Goal: Transaction & Acquisition: Purchase product/service

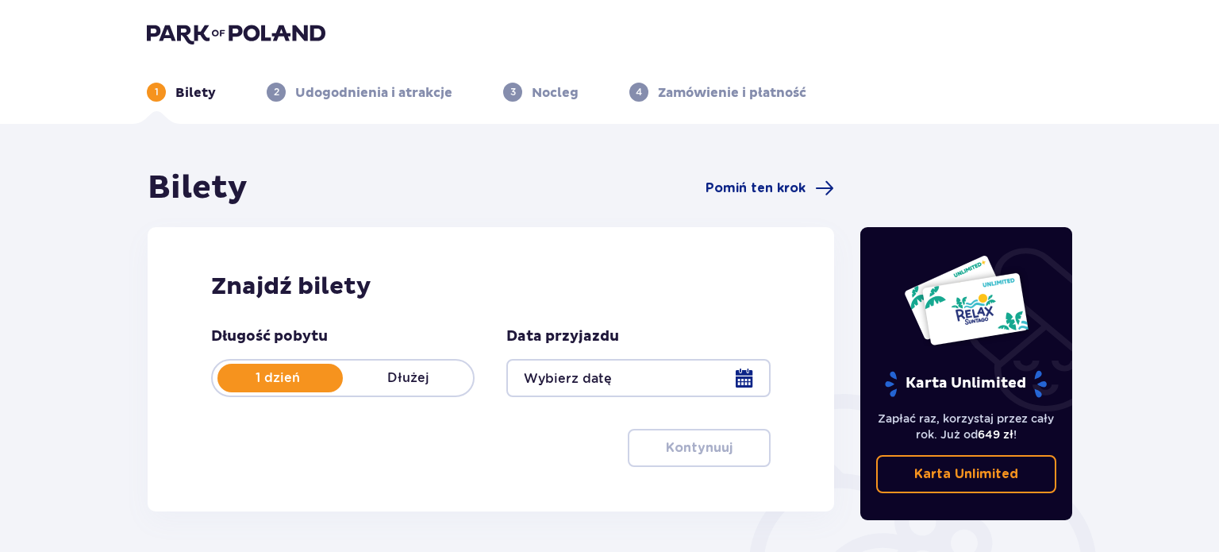
type input "[DATE]"
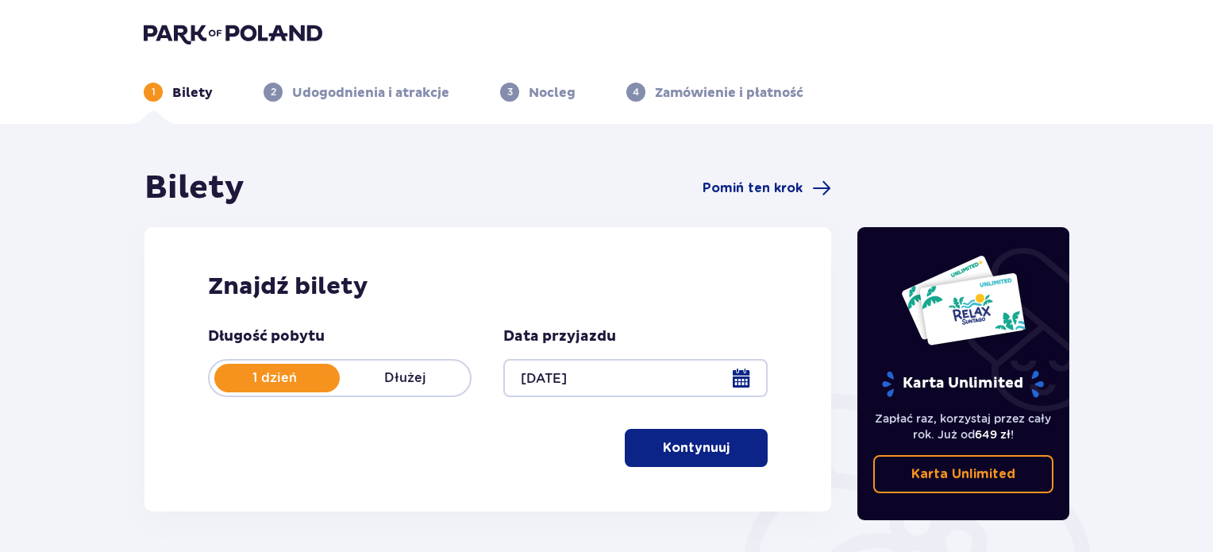
click at [708, 466] on button "Kontynuuj" at bounding box center [696, 448] width 143 height 38
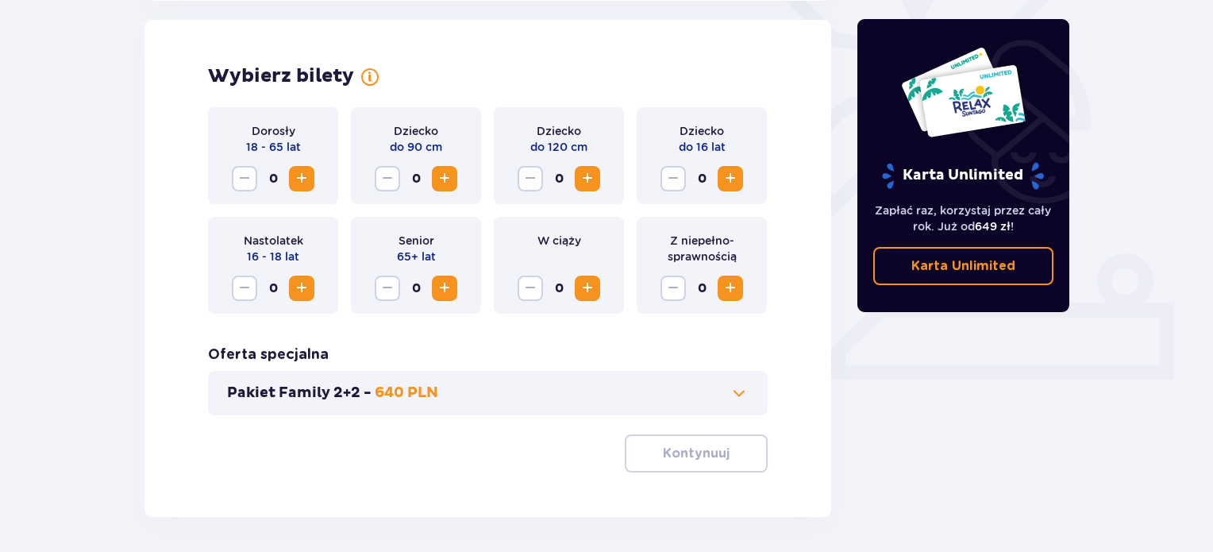
scroll to position [441, 0]
click at [295, 190] on button "Increase" at bounding box center [301, 177] width 25 height 25
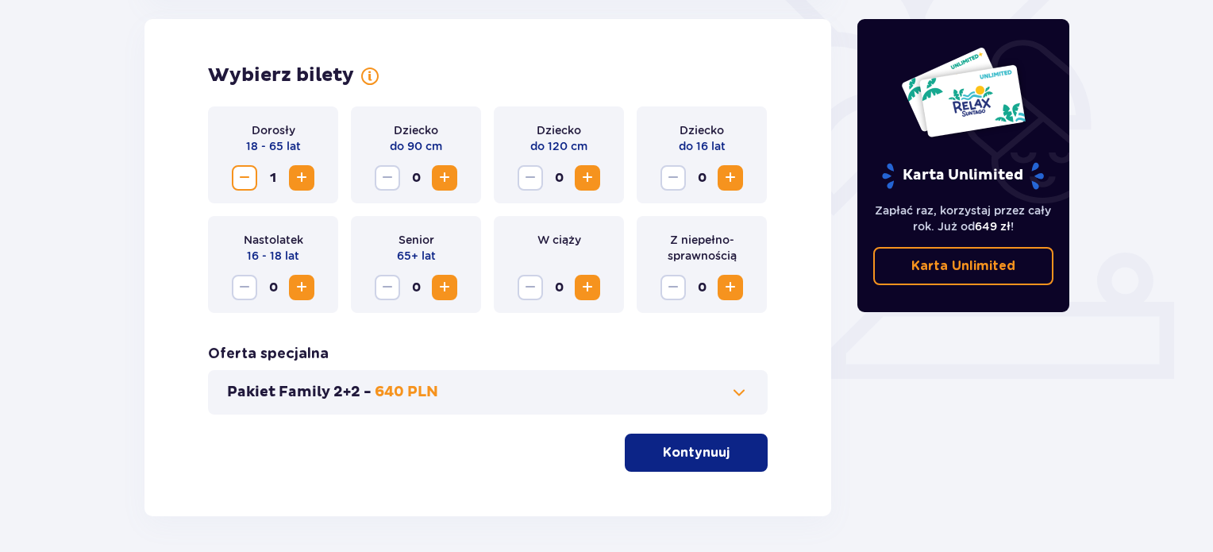
click at [295, 190] on button "Increase" at bounding box center [301, 177] width 25 height 25
click at [730, 176] on span "Increase" at bounding box center [730, 177] width 19 height 19
drag, startPoint x: 536, startPoint y: 148, endPoint x: 596, endPoint y: 145, distance: 60.4
click at [596, 145] on div "Dziecko do 120 cm 0" at bounding box center [559, 154] width 130 height 97
drag, startPoint x: 525, startPoint y: 145, endPoint x: 537, endPoint y: 145, distance: 11.9
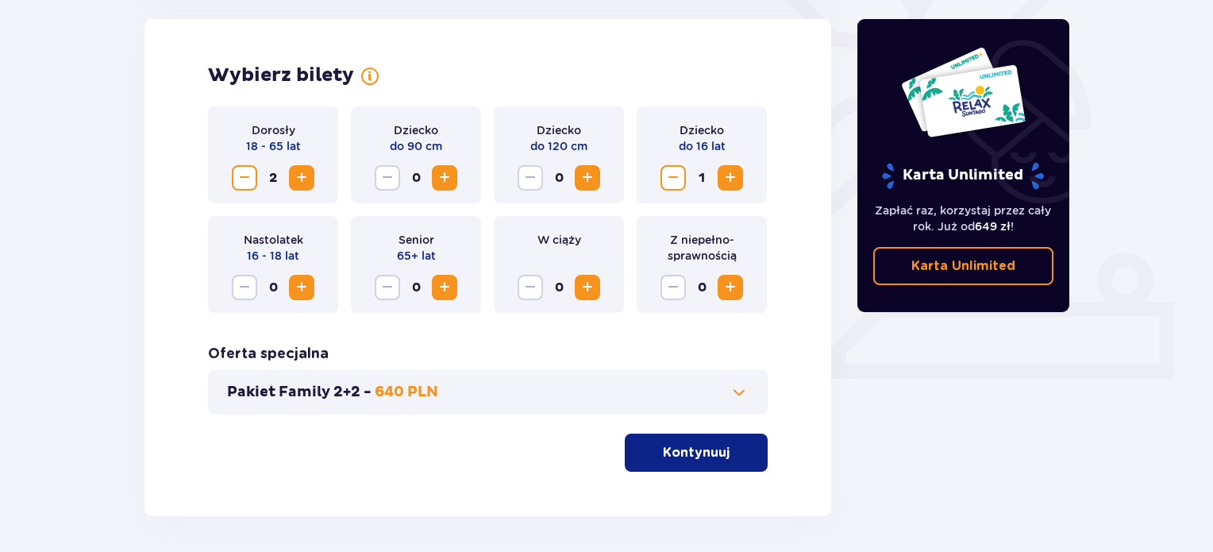
click at [533, 145] on div "Dziecko do 120 cm 0" at bounding box center [559, 154] width 130 height 97
drag, startPoint x: 528, startPoint y: 147, endPoint x: 597, endPoint y: 147, distance: 69.0
click at [597, 147] on div "Dziecko do 120 cm 0" at bounding box center [559, 154] width 130 height 97
click at [619, 133] on div "Dziecko do 120 cm 0" at bounding box center [559, 154] width 130 height 97
click at [581, 168] on span "Increase" at bounding box center [587, 177] width 19 height 19
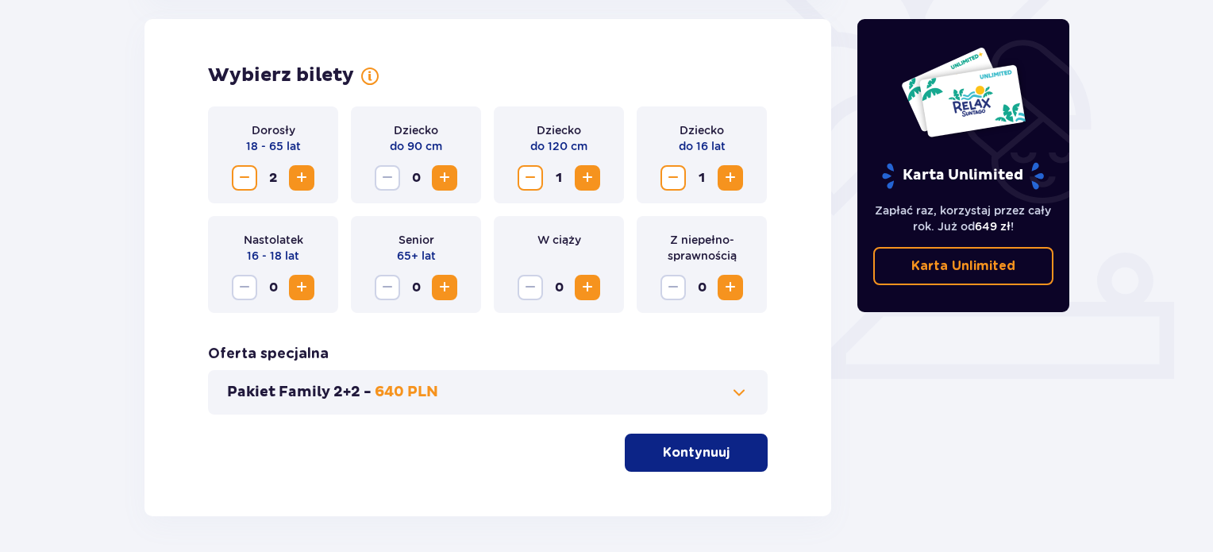
click at [533, 180] on span "Decrease" at bounding box center [530, 177] width 19 height 19
click at [592, 171] on span "Increase" at bounding box center [587, 177] width 19 height 19
click at [739, 385] on span at bounding box center [738, 392] width 19 height 19
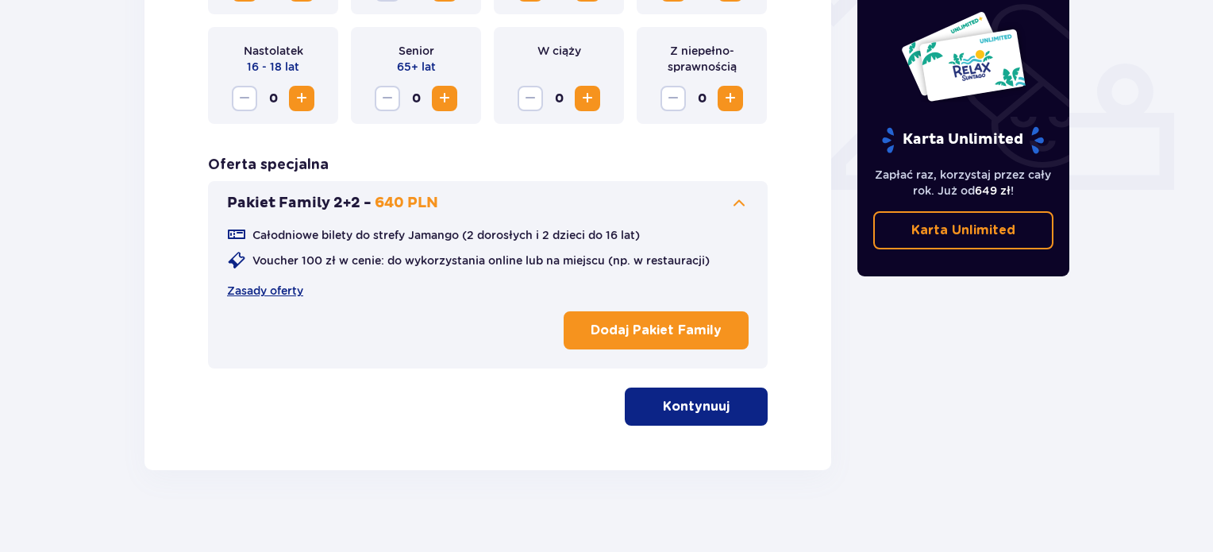
scroll to position [644, 0]
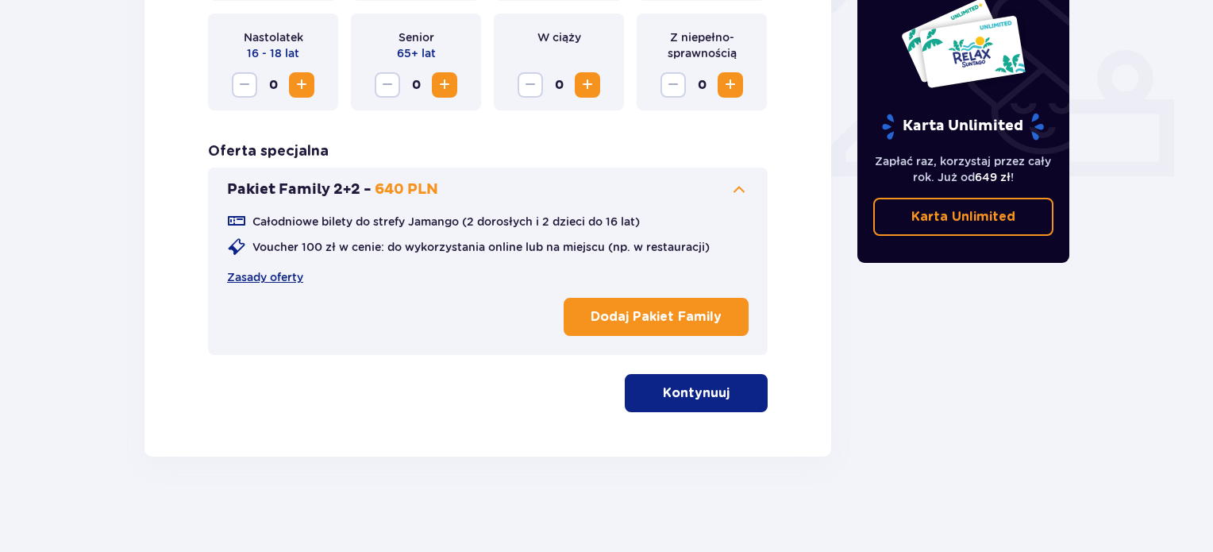
click at [675, 327] on button "Dodaj Pakiet Family" at bounding box center [655, 317] width 185 height 38
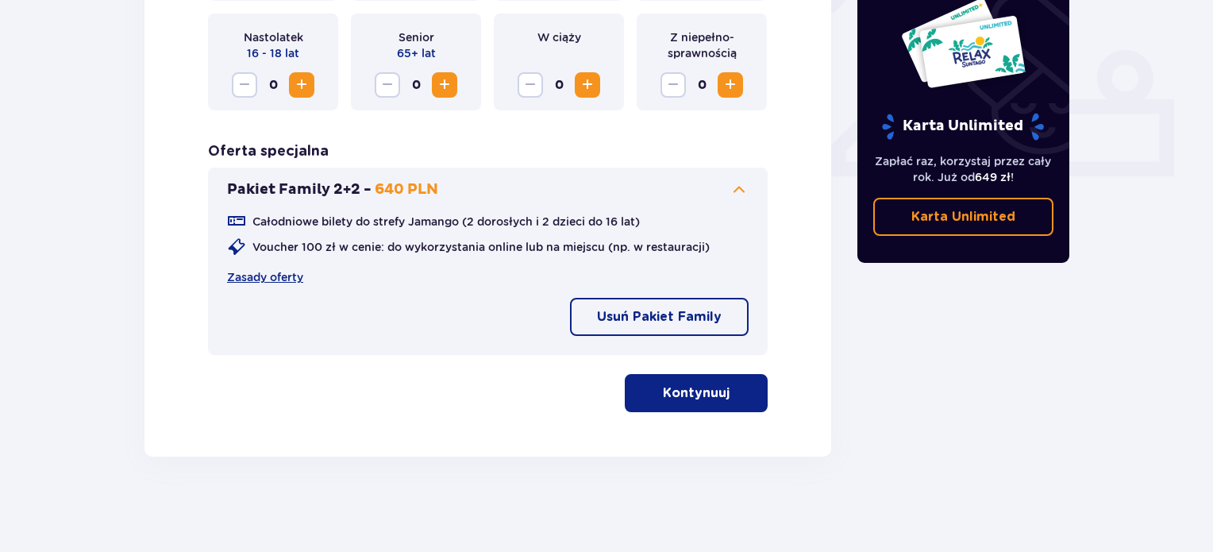
click at [700, 394] on p "Kontynuuj" at bounding box center [696, 392] width 67 height 17
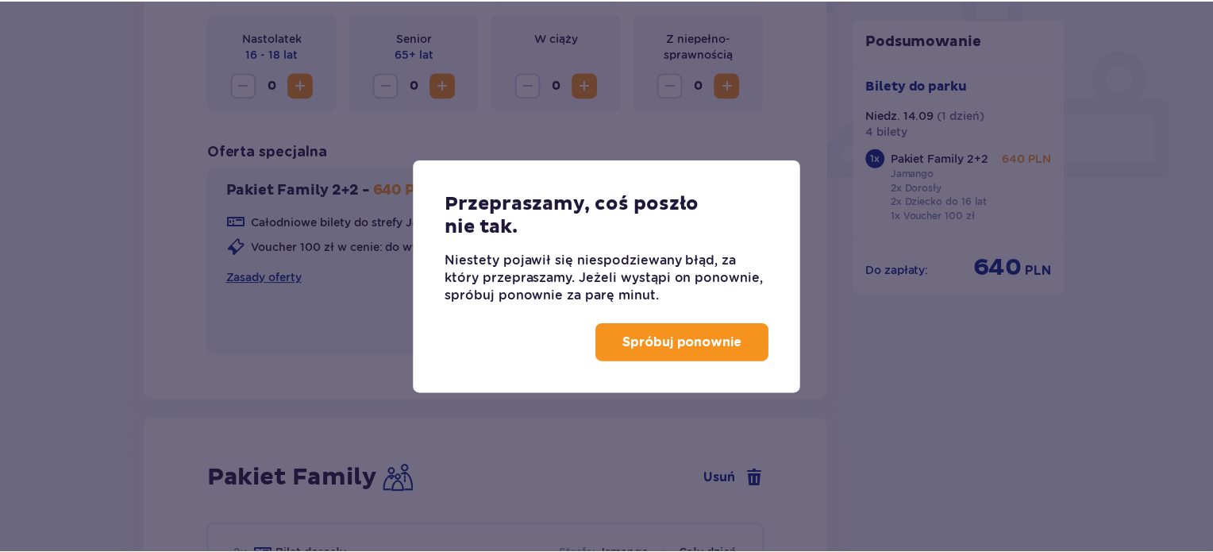
scroll to position [1024, 0]
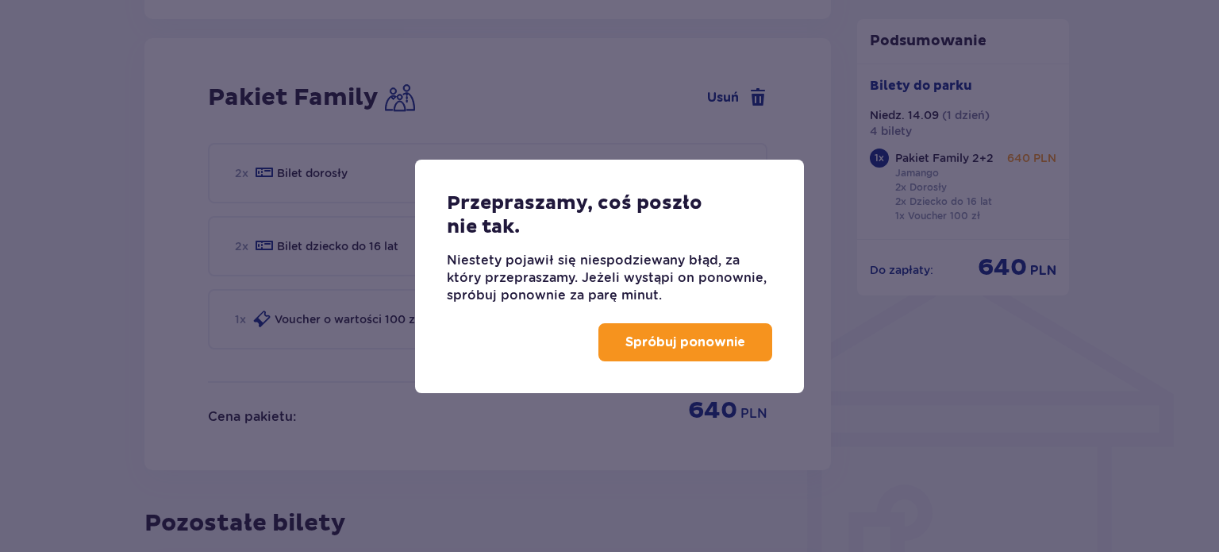
click at [665, 340] on p "Spróbuj ponownie" at bounding box center [685, 341] width 120 height 17
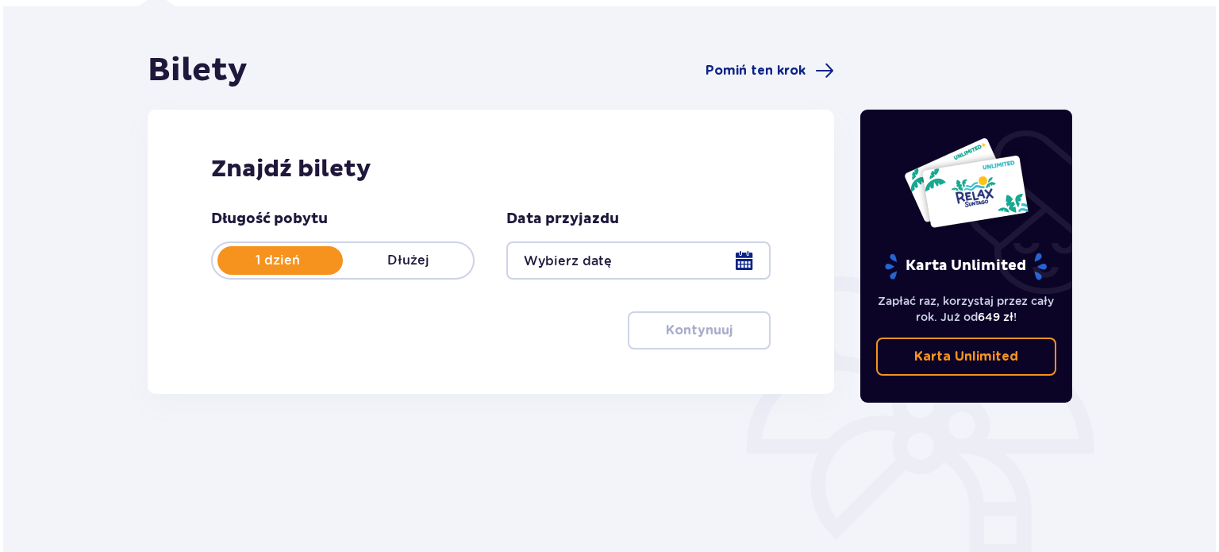
scroll to position [238, 0]
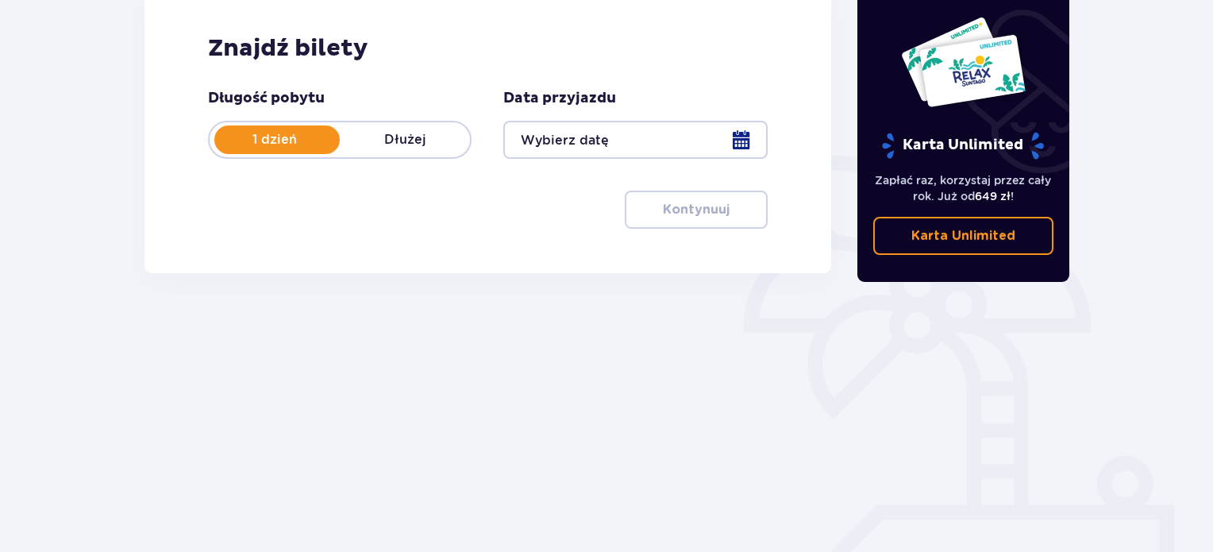
click at [746, 134] on div at bounding box center [634, 140] width 263 height 38
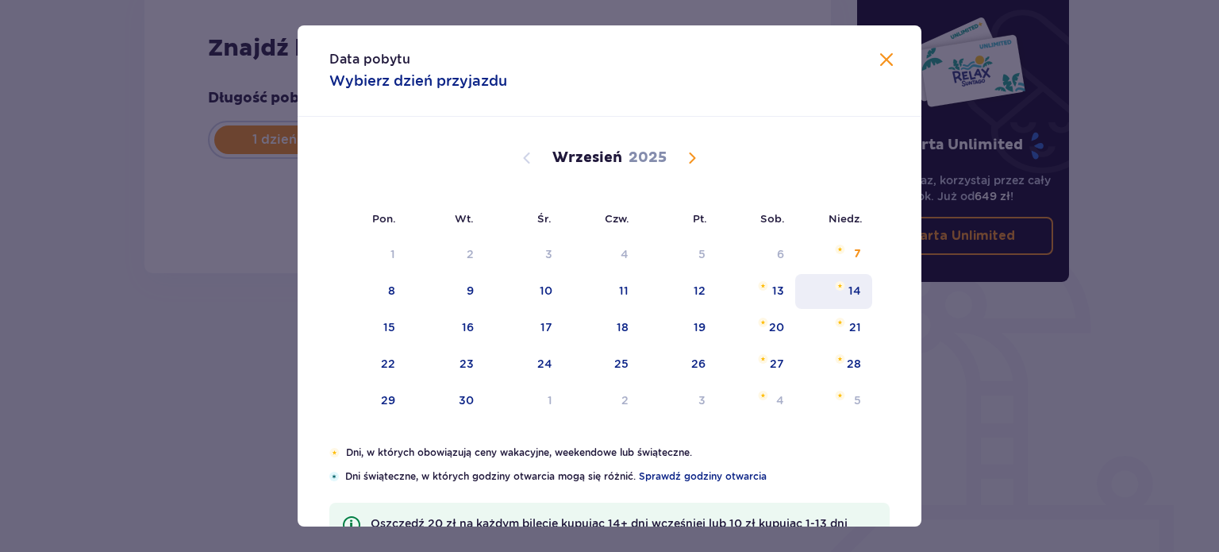
click at [857, 280] on div "14" at bounding box center [833, 291] width 77 height 35
type input "14.09.25"
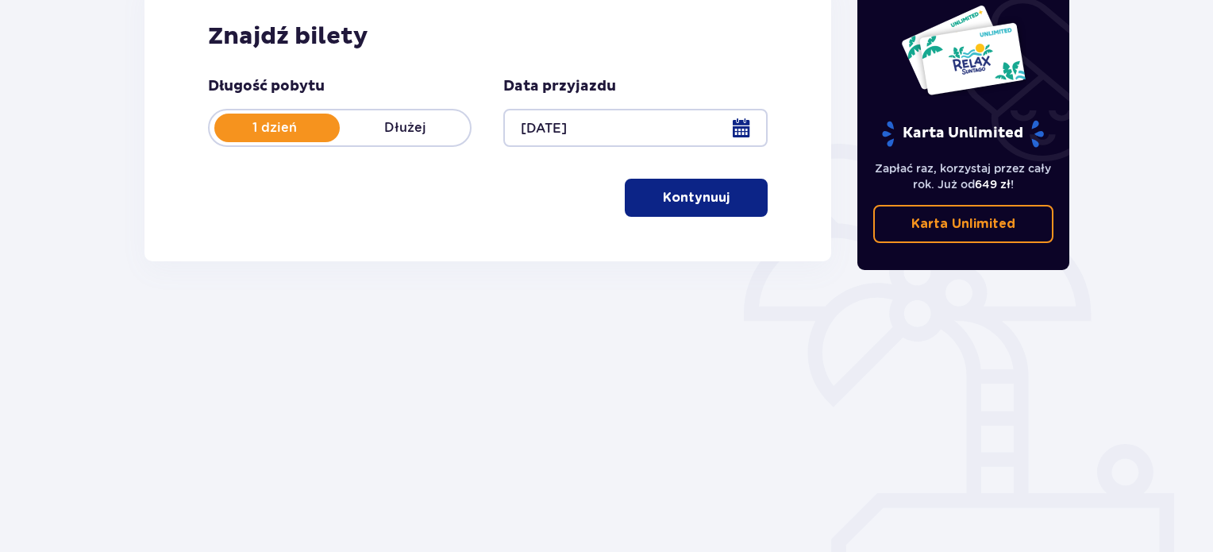
scroll to position [257, 0]
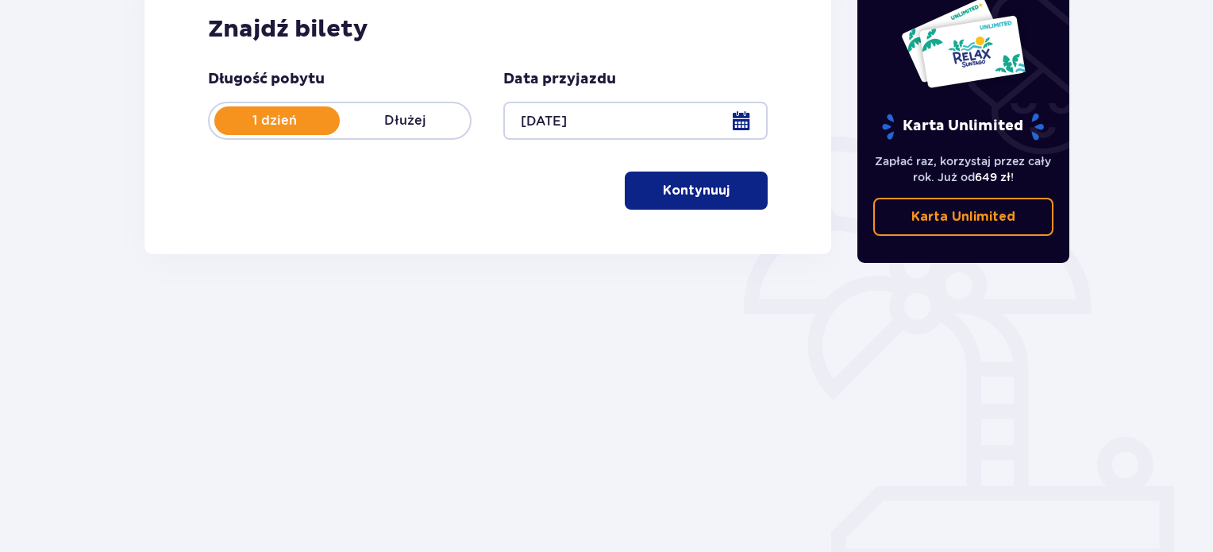
click at [706, 182] on p "Kontynuuj" at bounding box center [696, 190] width 67 height 17
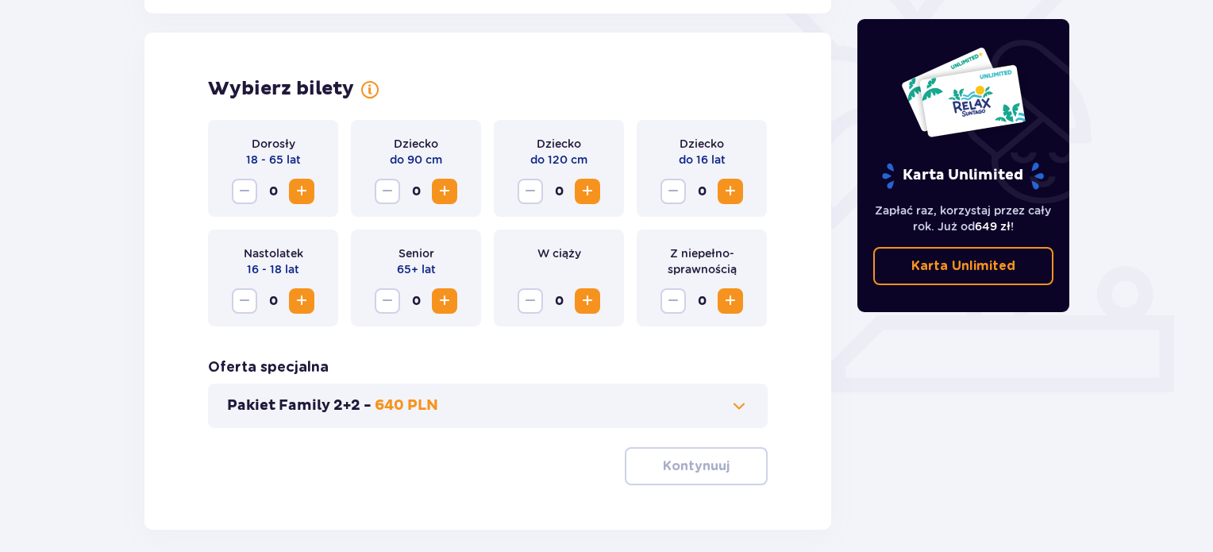
scroll to position [441, 0]
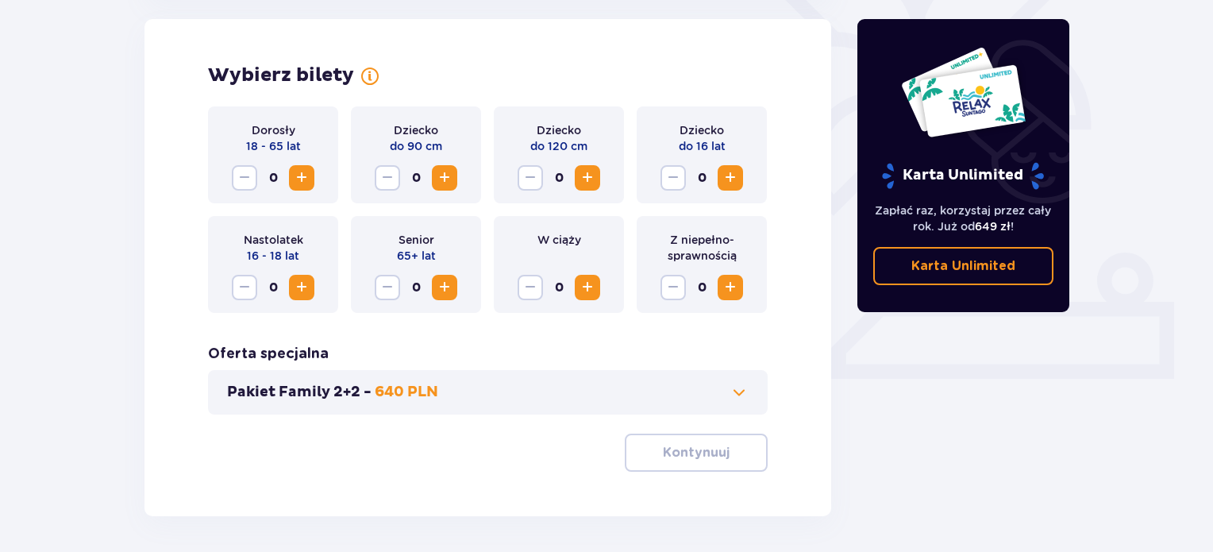
click at [727, 391] on button "Pakiet Family 2+2 - 640 PLN" at bounding box center [487, 392] width 521 height 19
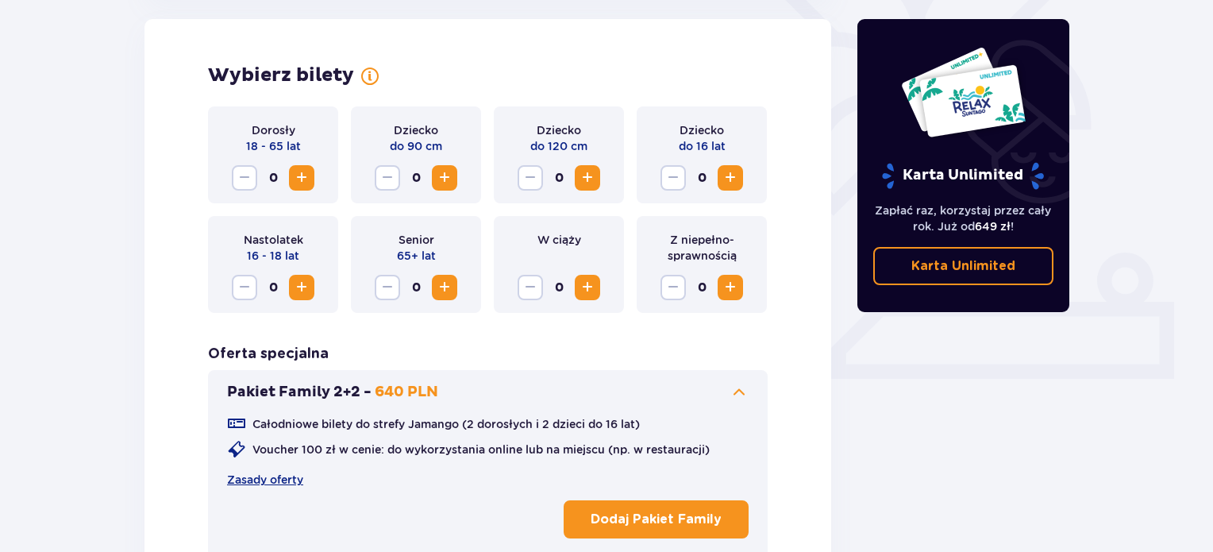
click at [727, 391] on button "Pakiet Family 2+2 - 640 PLN" at bounding box center [487, 392] width 521 height 19
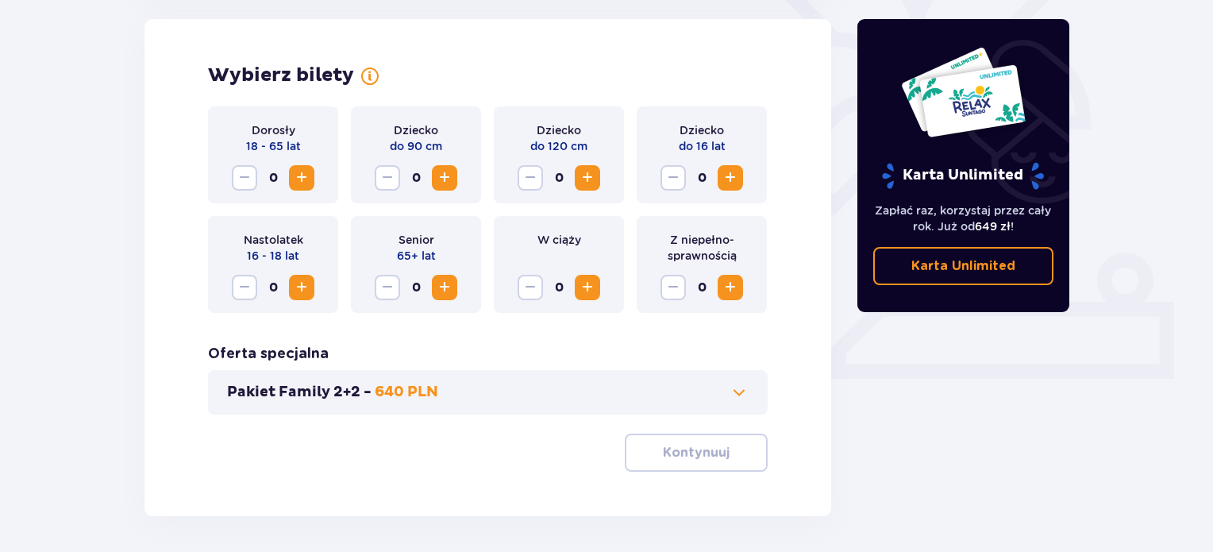
click at [727, 391] on button "Pakiet Family 2+2 - 640 PLN" at bounding box center [487, 392] width 521 height 19
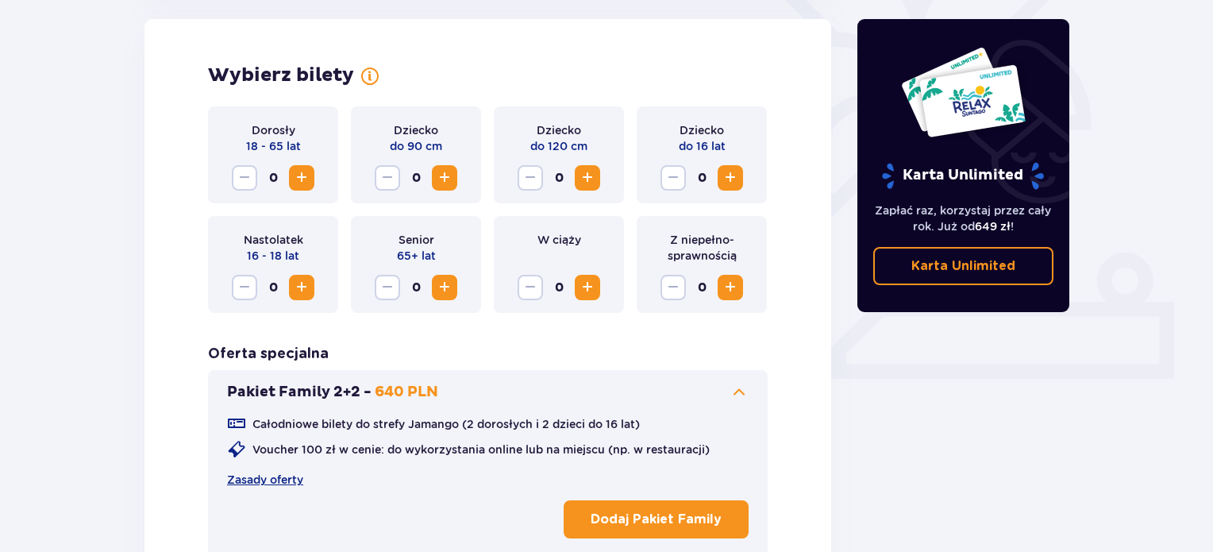
click at [673, 531] on button "Dodaj Pakiet Family" at bounding box center [655, 519] width 185 height 38
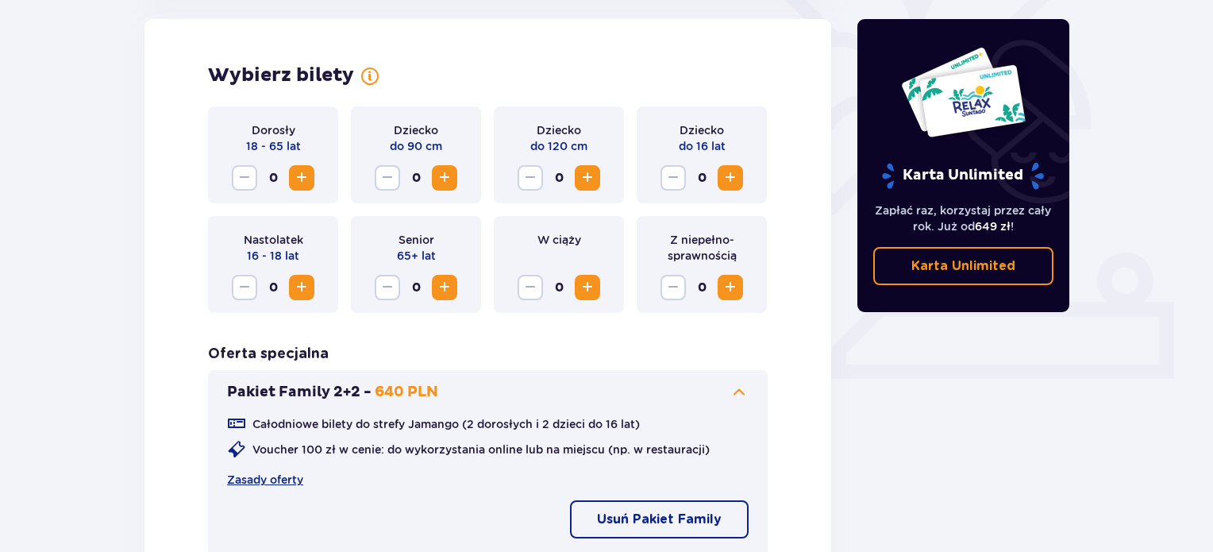
scroll to position [644, 0]
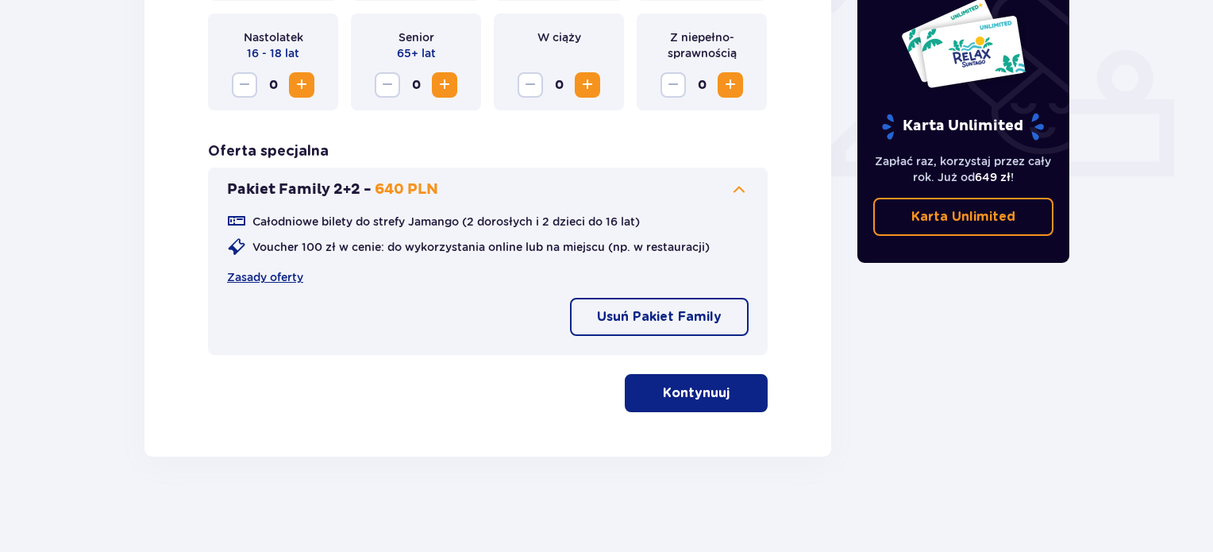
click at [721, 401] on button "Kontynuuj" at bounding box center [696, 393] width 143 height 38
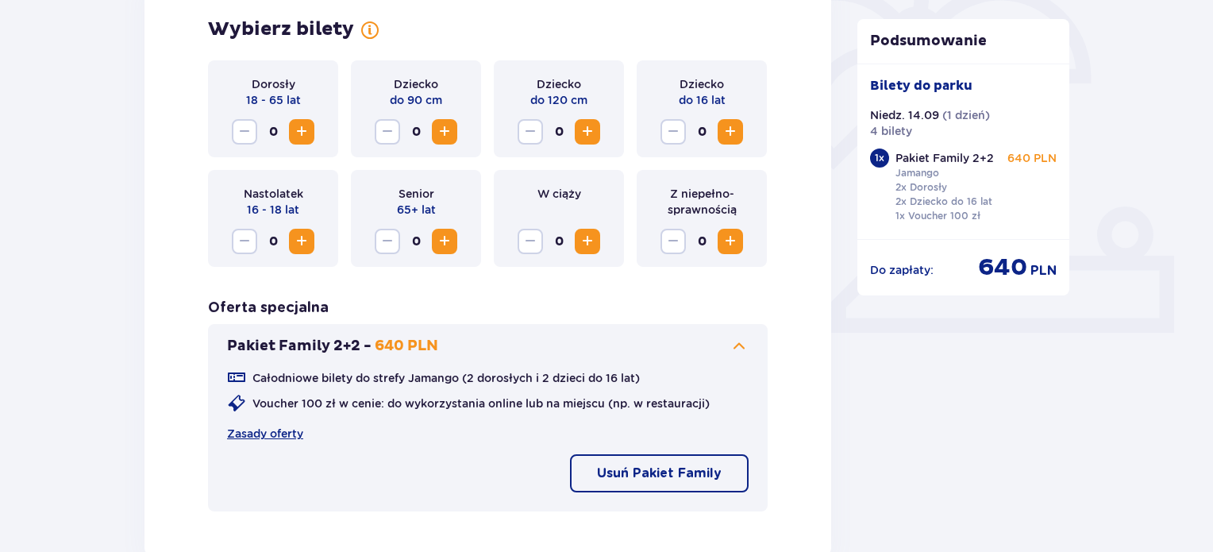
scroll to position [408, 0]
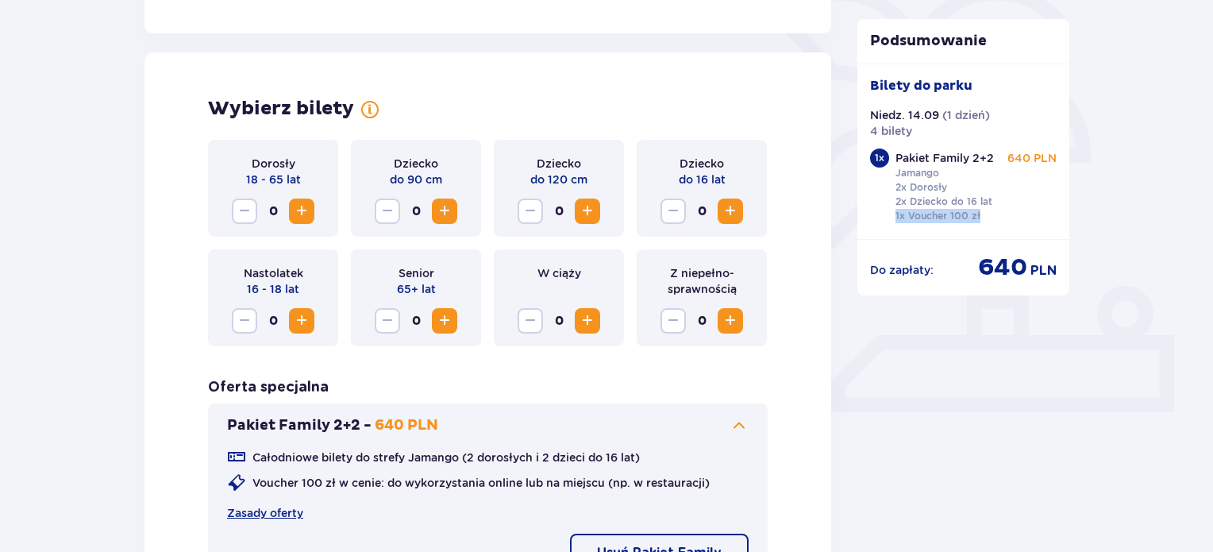
drag, startPoint x: 983, startPoint y: 215, endPoint x: 876, endPoint y: 210, distance: 106.5
click at [876, 210] on div "1 x Pakiet Family 2+2 Jamango 2x Dorosły 2x Dziecko do 16 lat 1x Voucher 100 zł…" at bounding box center [963, 187] width 187 height 78
click at [873, 228] on div "Bilety do parku Niedz. 14.09 ( 1 dzień ) 4 bilety 1 x Pakiet Family 2+2 Jamango…" at bounding box center [963, 150] width 213 height 175
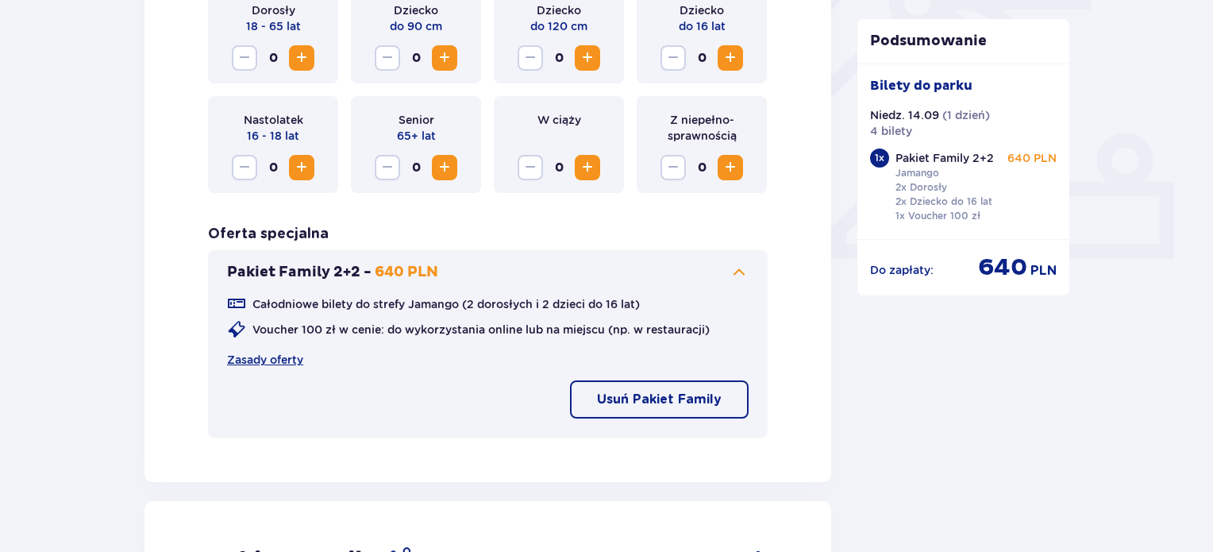
scroll to position [805, 0]
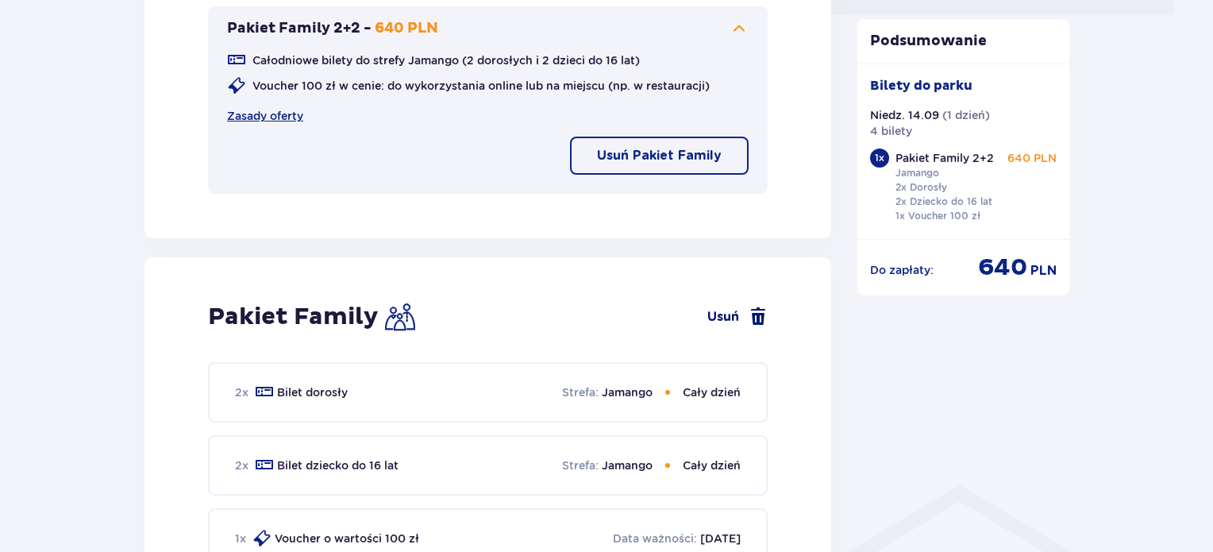
click at [725, 316] on link "Usuń" at bounding box center [737, 316] width 60 height 19
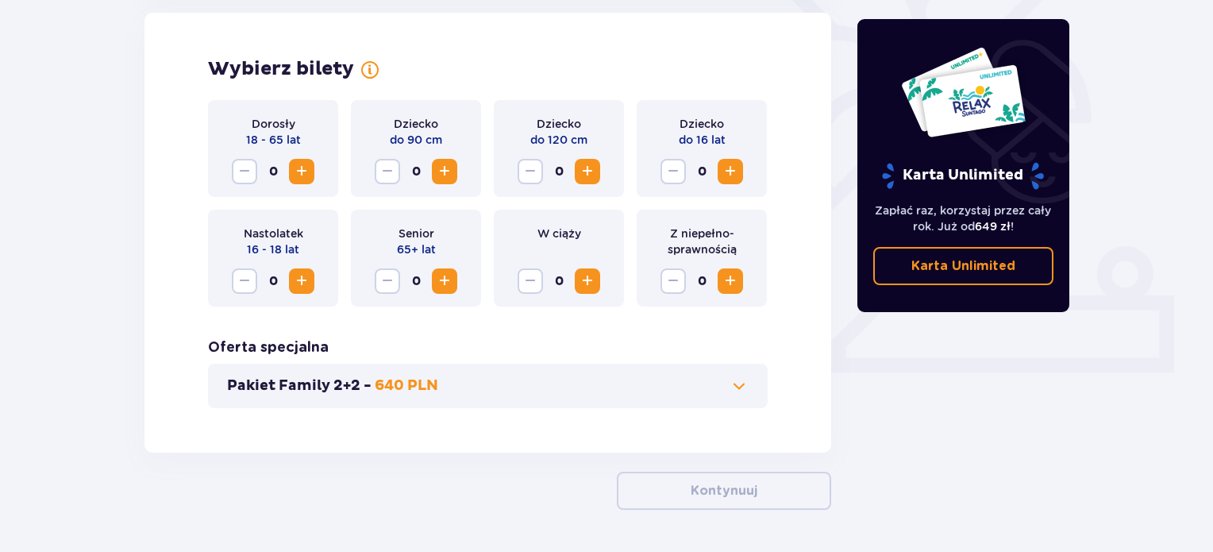
scroll to position [441, 0]
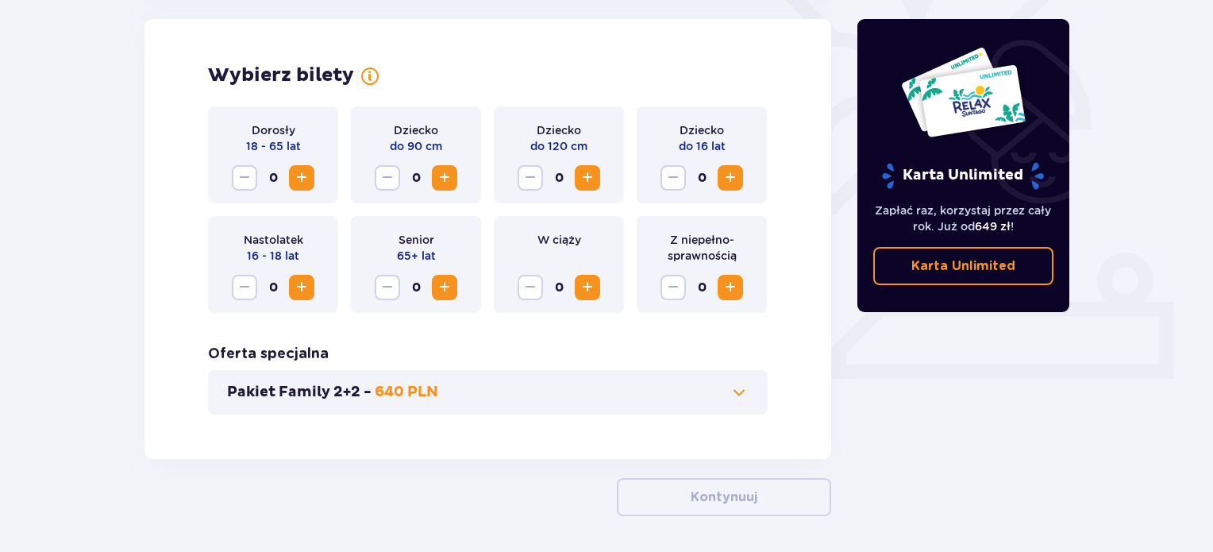
click at [589, 174] on span "Increase" at bounding box center [587, 177] width 19 height 19
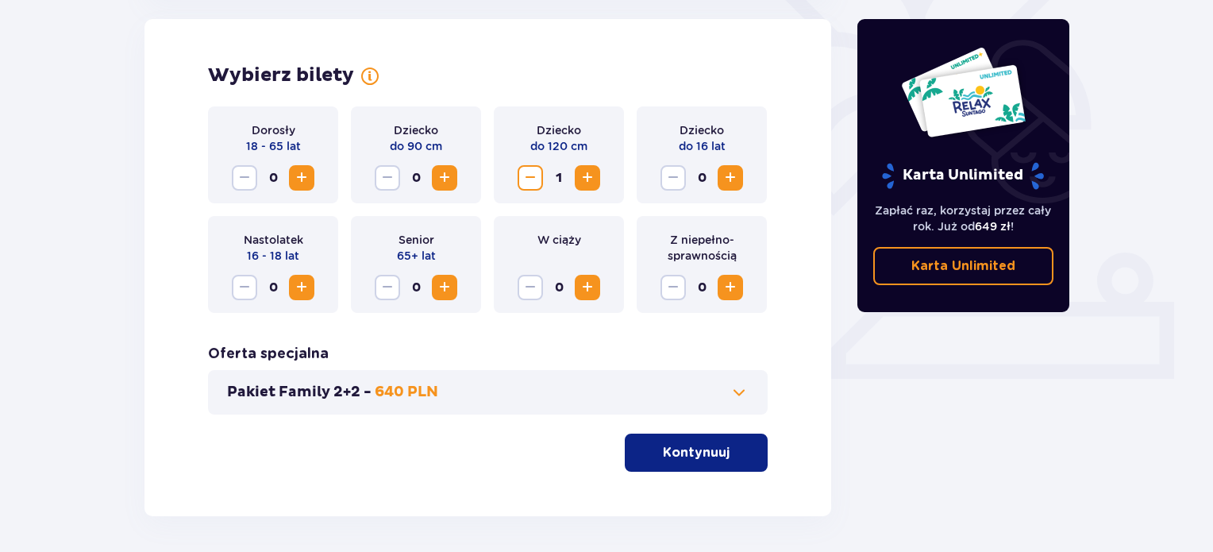
click at [733, 177] on span "Increase" at bounding box center [730, 177] width 19 height 19
click at [308, 176] on span "Increase" at bounding box center [301, 177] width 19 height 19
click at [675, 457] on p "Kontynuuj" at bounding box center [696, 452] width 67 height 17
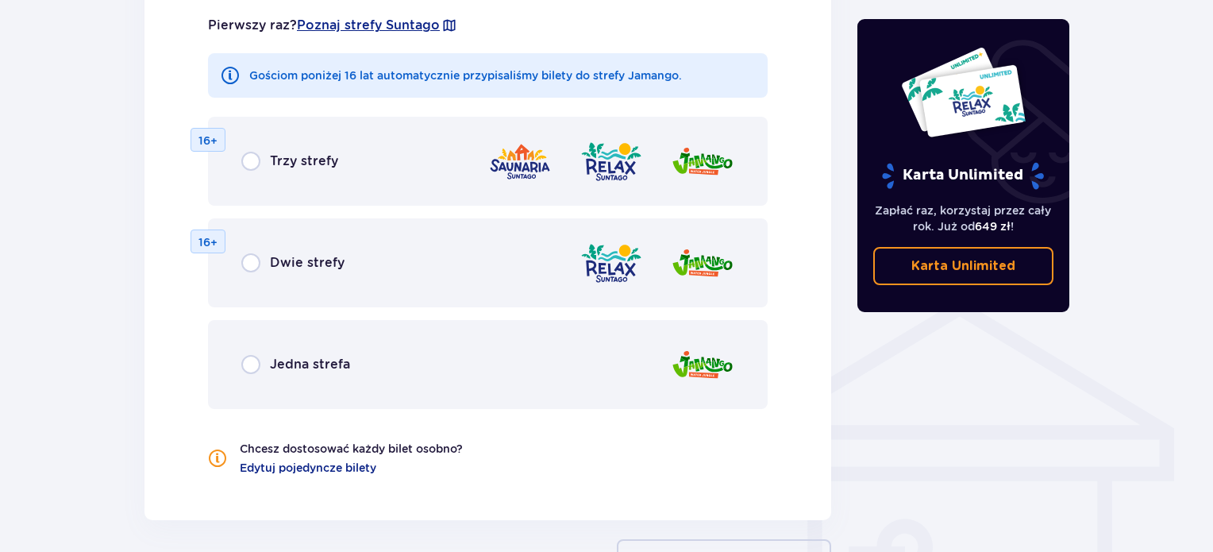
scroll to position [960, 0]
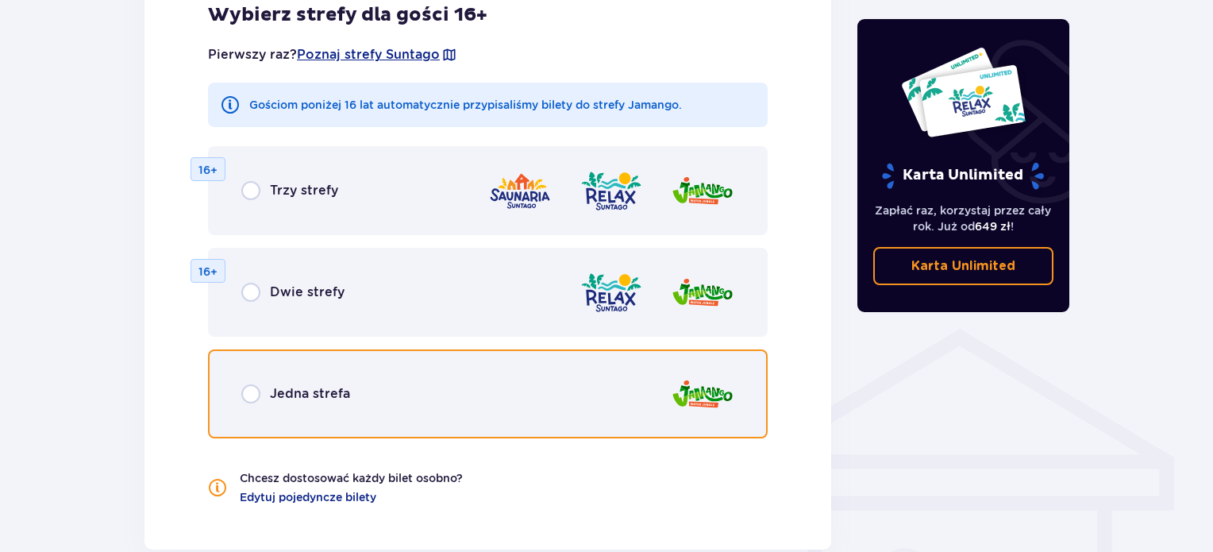
click at [245, 398] on input "radio" at bounding box center [250, 393] width 19 height 19
radio input "true"
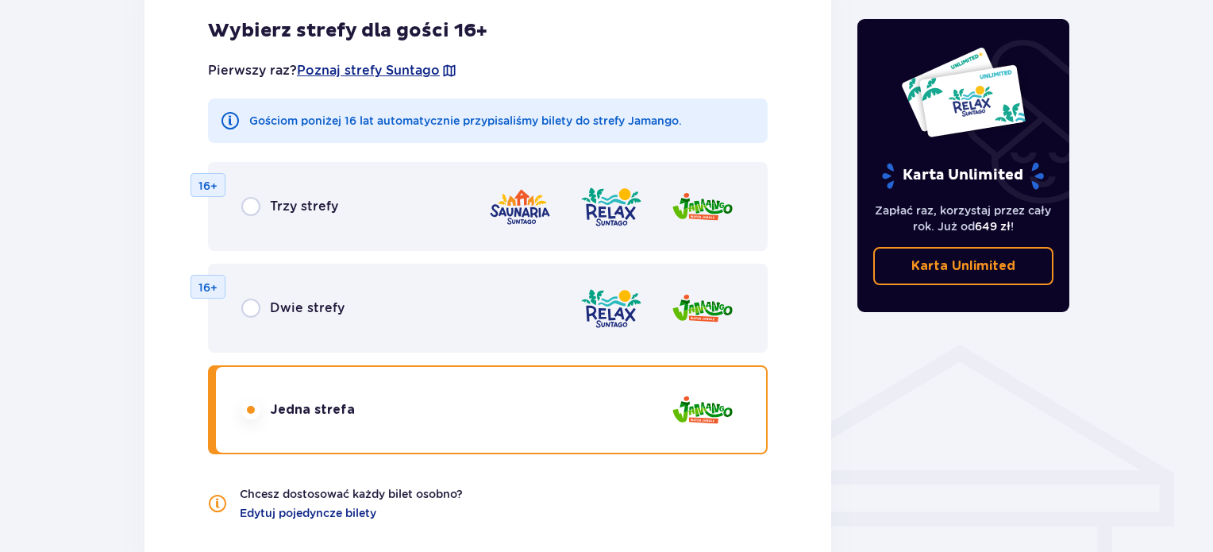
scroll to position [935, 0]
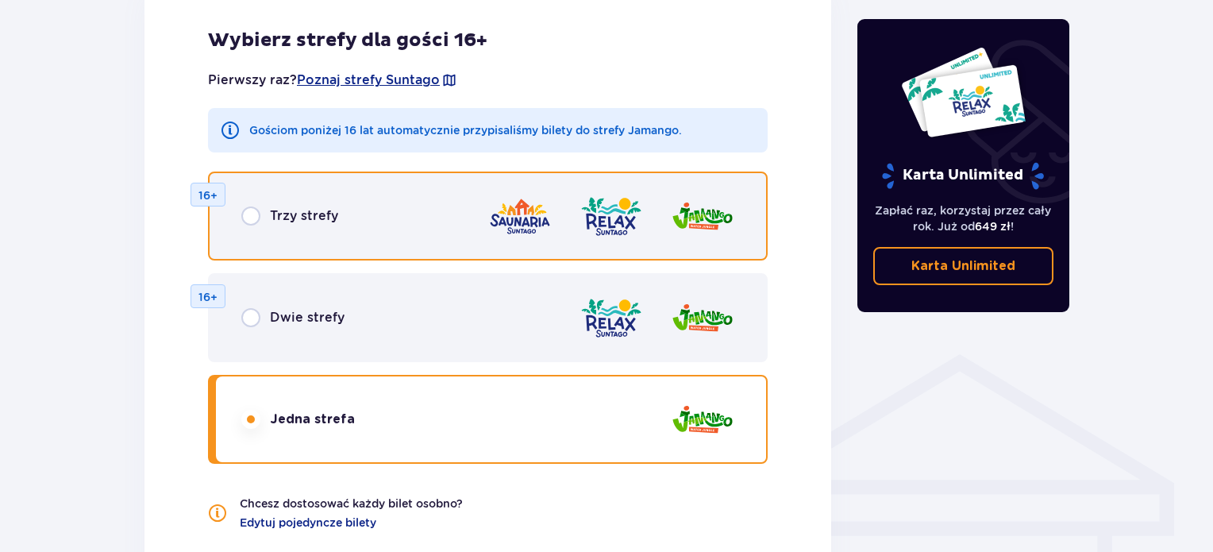
click at [251, 221] on input "radio" at bounding box center [250, 215] width 19 height 19
radio input "true"
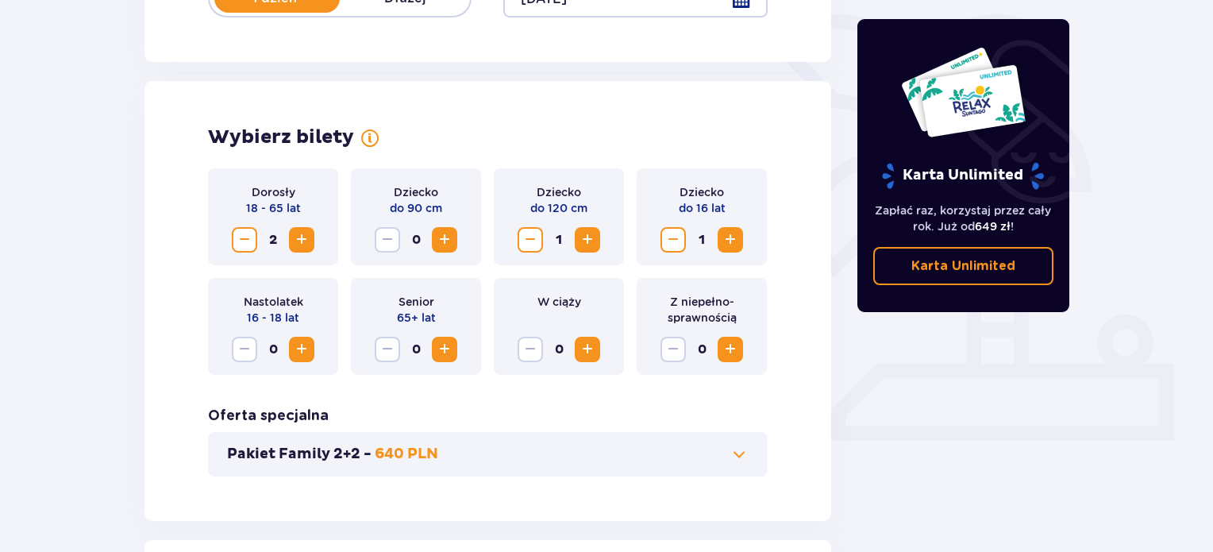
scroll to position [0, 0]
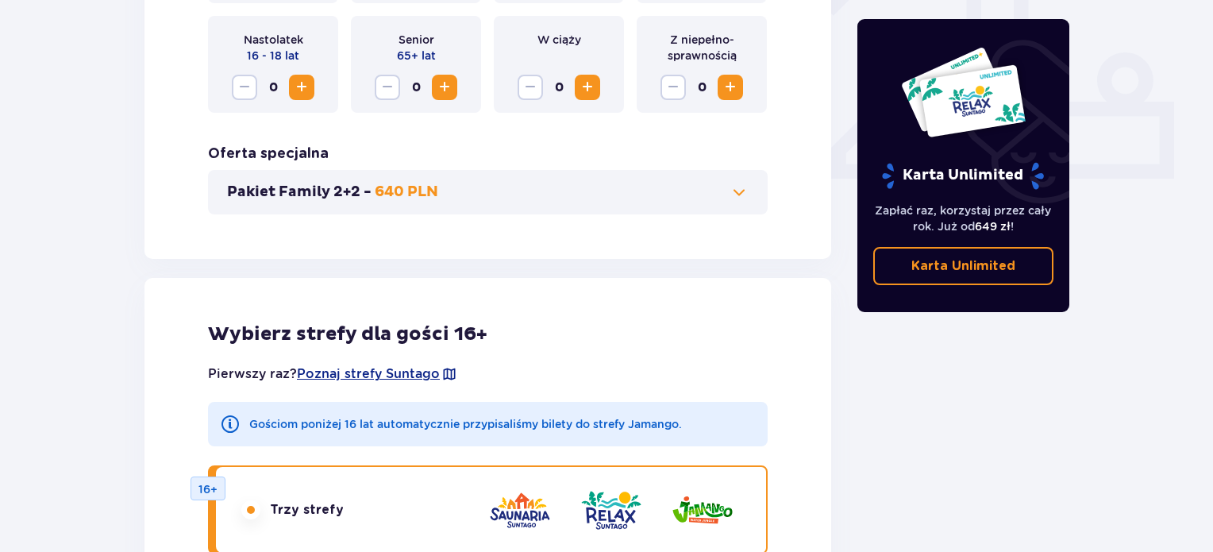
scroll to position [644, 0]
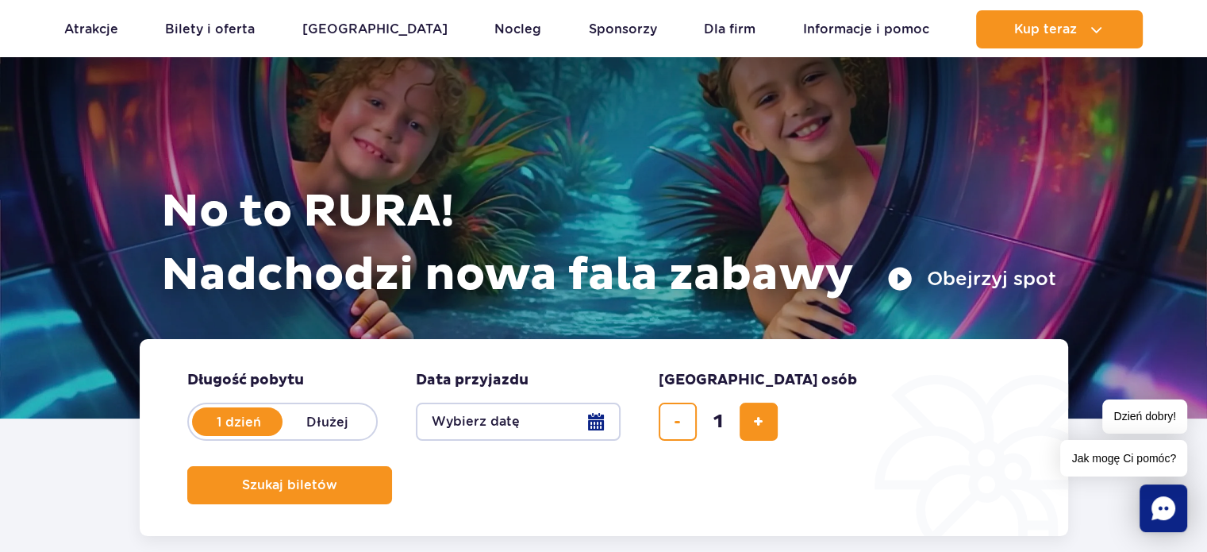
scroll to position [79, 0]
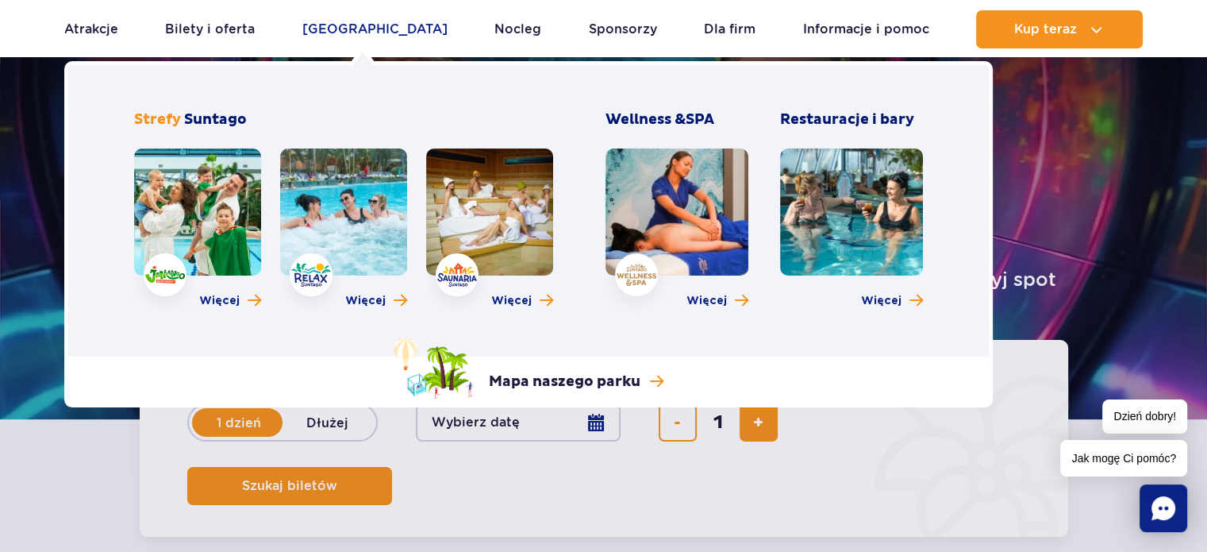
click at [350, 29] on link "[GEOGRAPHIC_DATA]" at bounding box center [374, 29] width 145 height 38
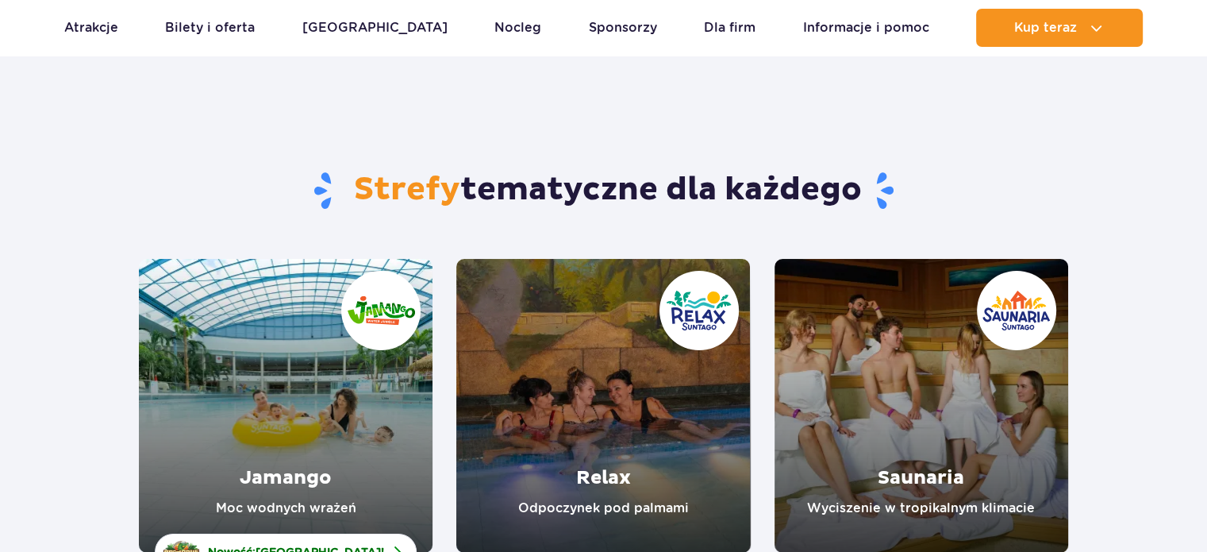
scroll to position [79, 0]
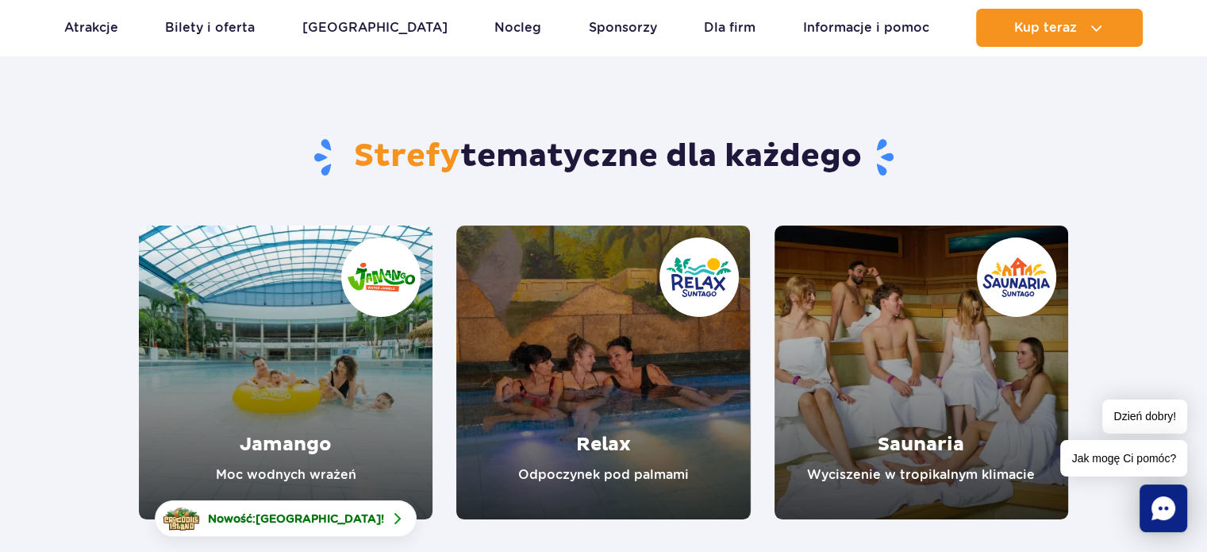
click at [297, 355] on link "Jamango" at bounding box center [286, 372] width 294 height 294
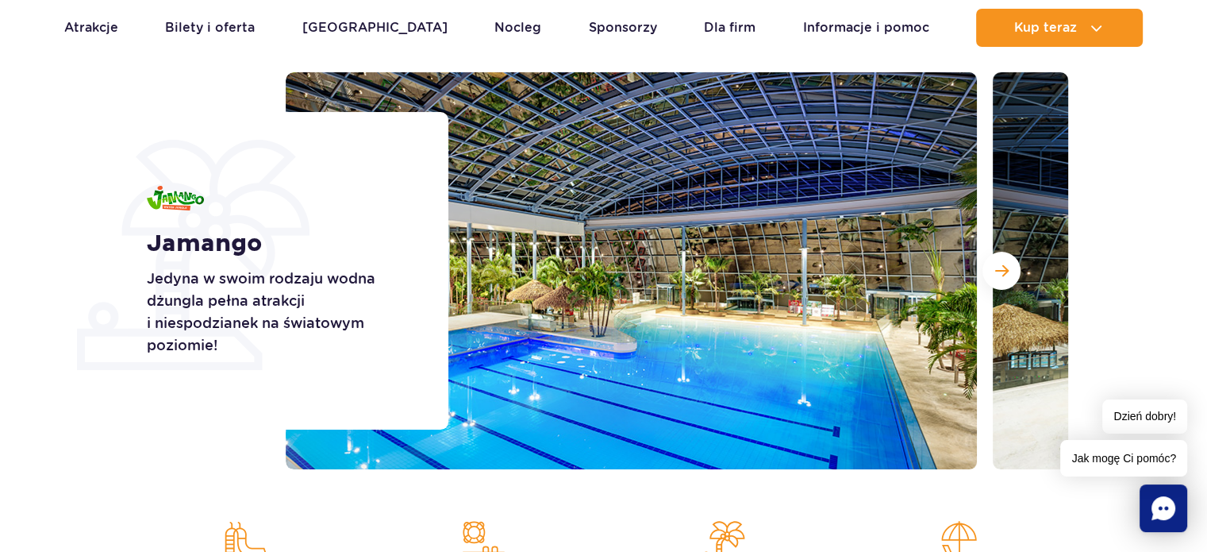
scroll to position [79, 0]
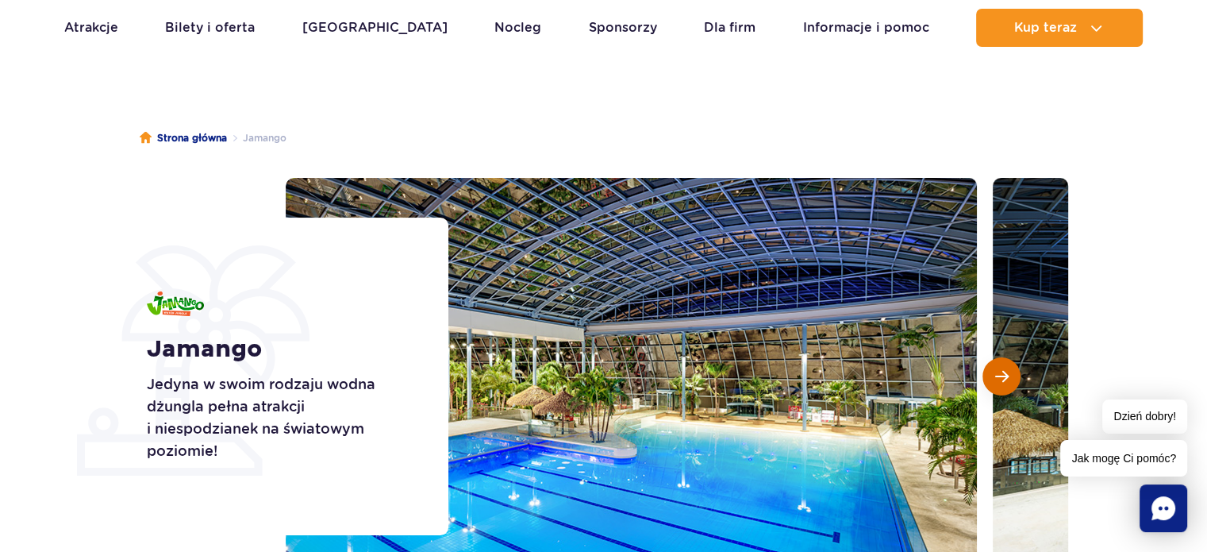
click at [1013, 375] on button "Następny slajd" at bounding box center [1002, 376] width 38 height 38
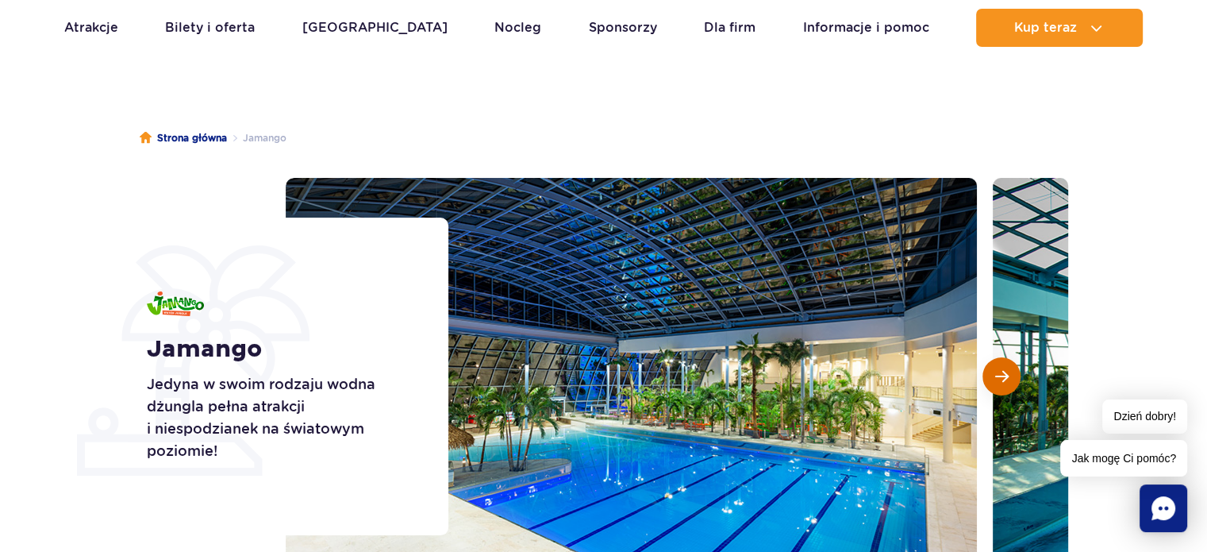
click at [1013, 375] on button "Następny slajd" at bounding box center [1002, 376] width 38 height 38
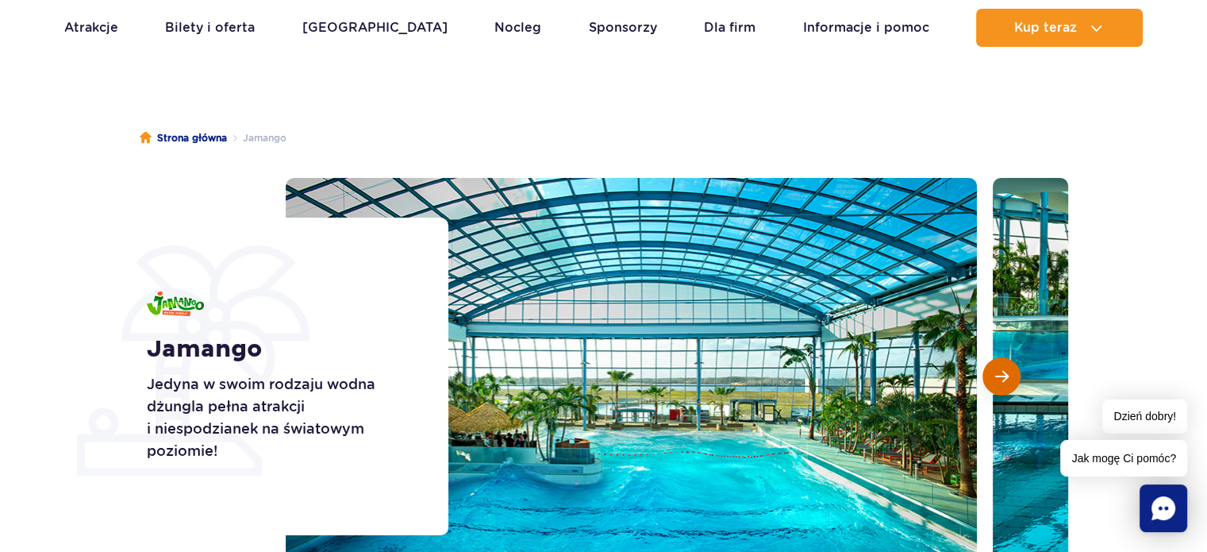
click at [1013, 375] on button "Następny slajd" at bounding box center [1002, 376] width 38 height 38
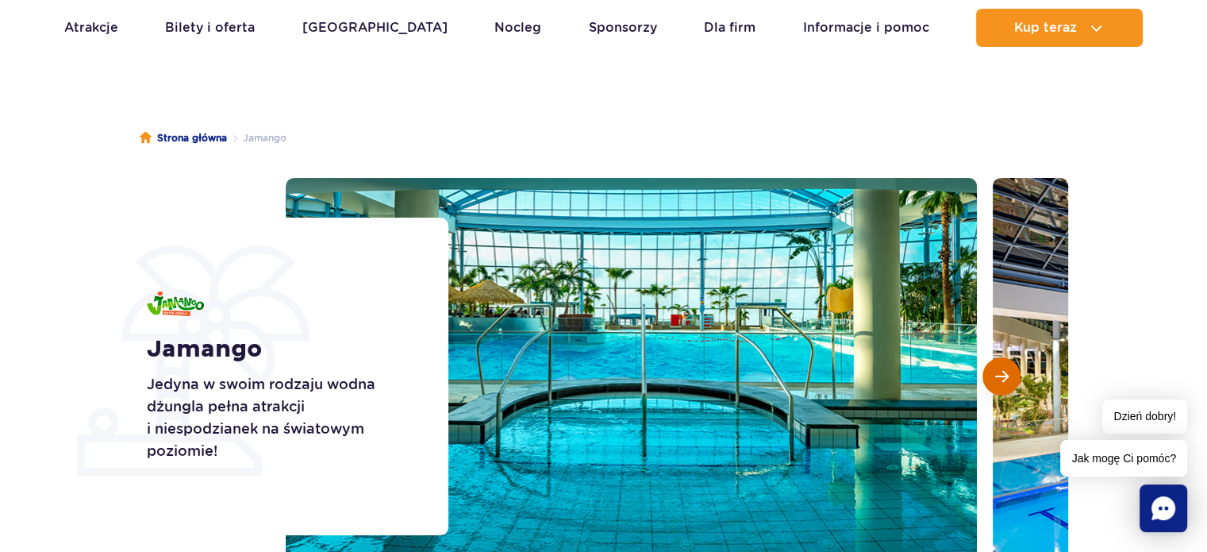
click at [1013, 375] on button "Następny slajd" at bounding box center [1002, 376] width 38 height 38
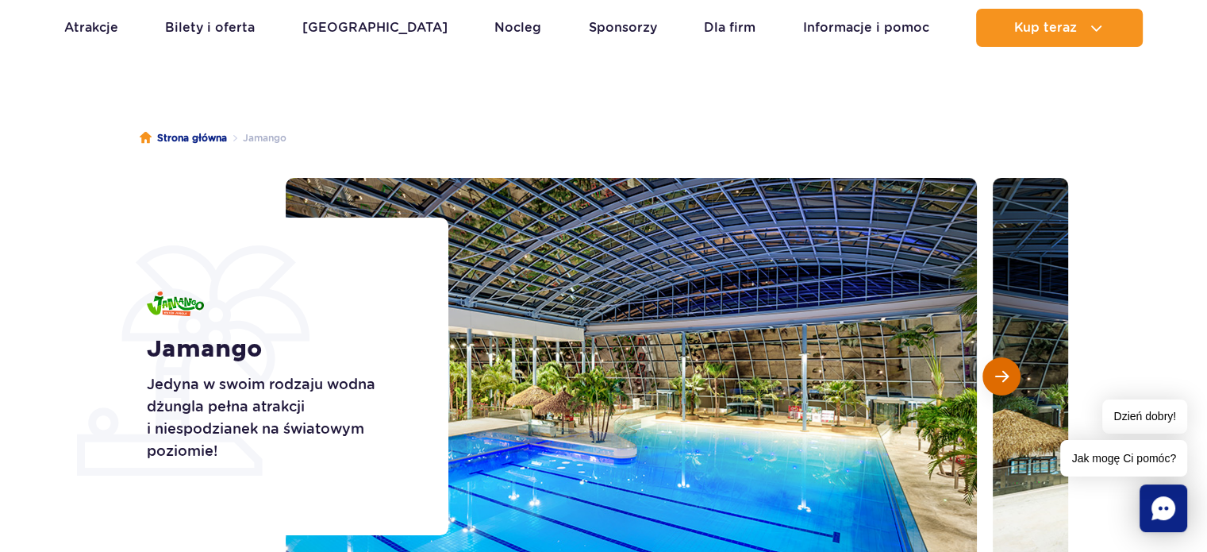
click at [1013, 375] on button "Następny slajd" at bounding box center [1002, 376] width 38 height 38
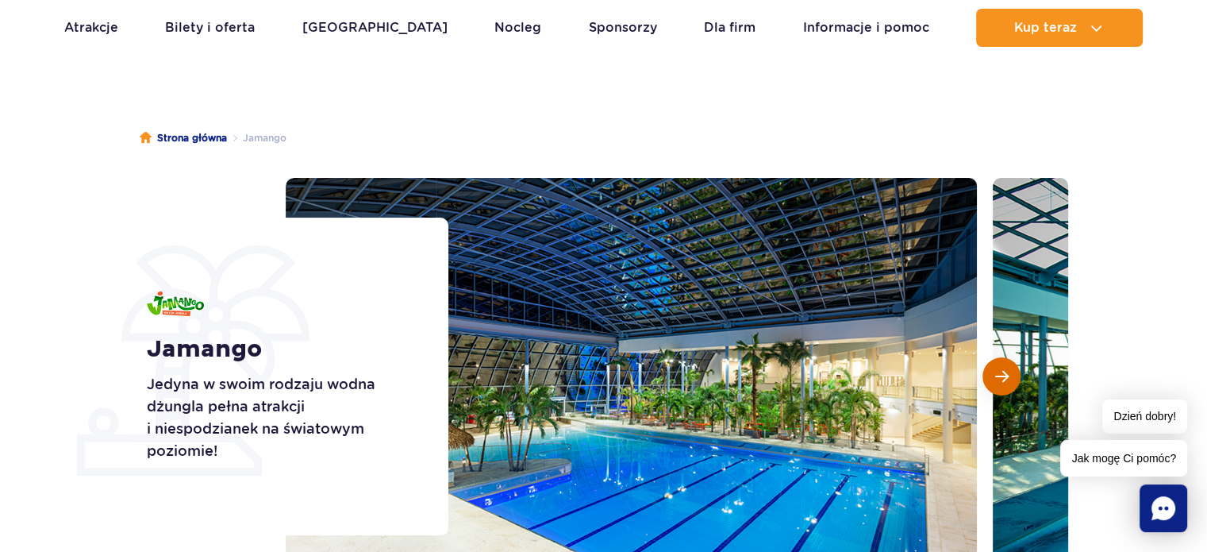
click at [1013, 375] on button "Następny slajd" at bounding box center [1002, 376] width 38 height 38
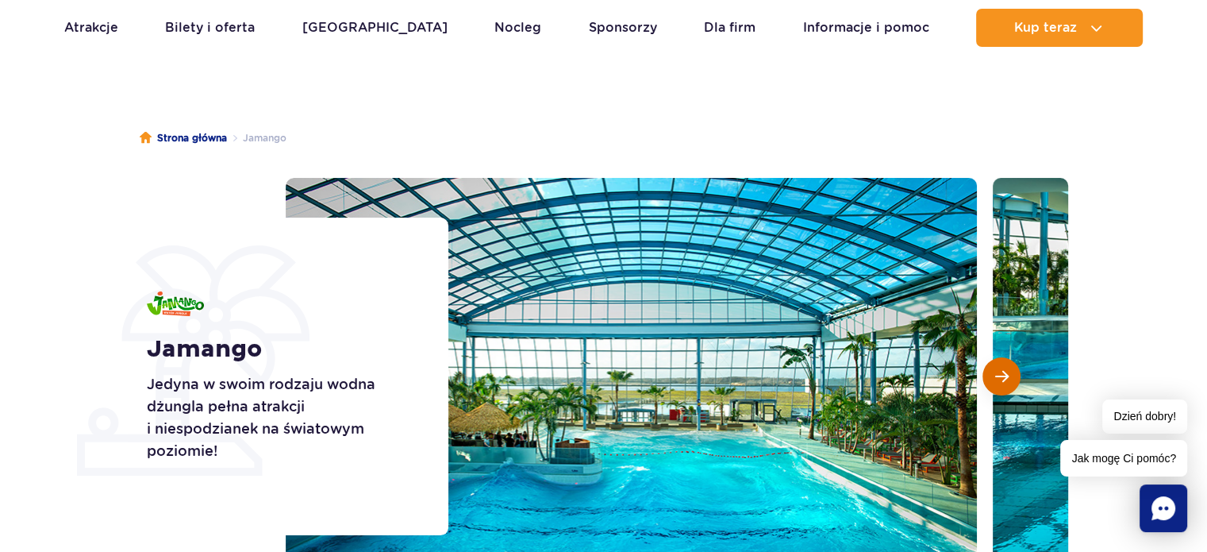
click at [1013, 375] on button "Następny slajd" at bounding box center [1002, 376] width 38 height 38
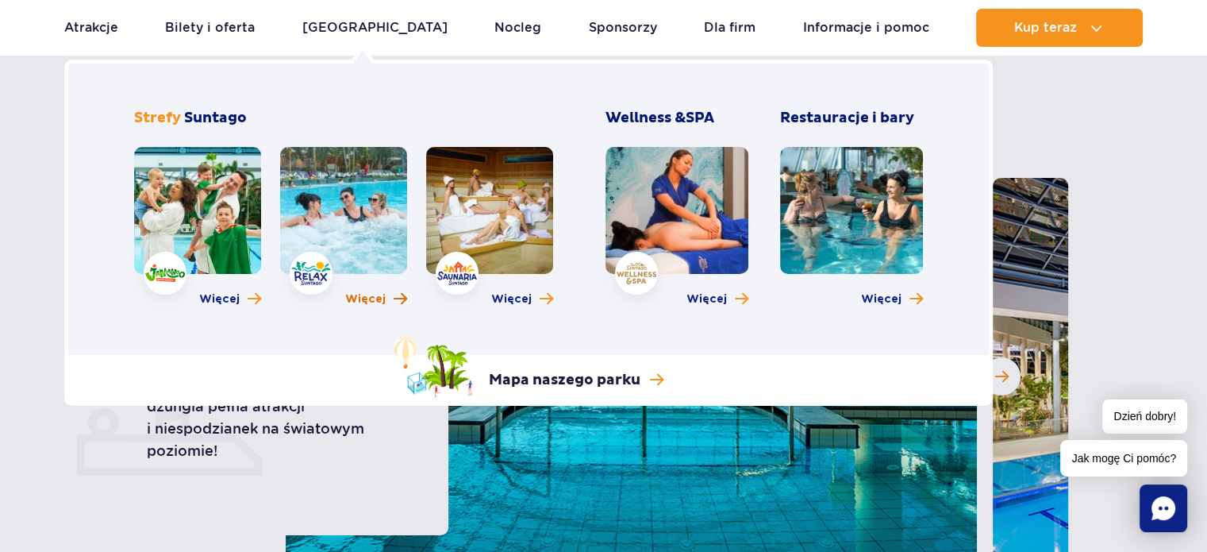
click at [368, 303] on span "Więcej" at bounding box center [365, 299] width 40 height 16
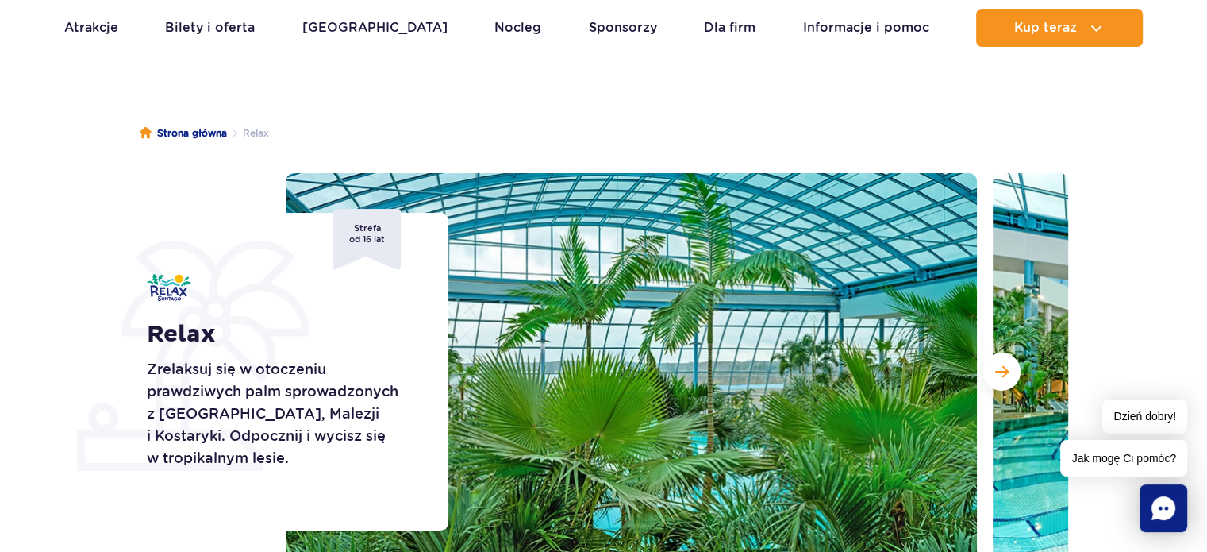
scroll to position [79, 0]
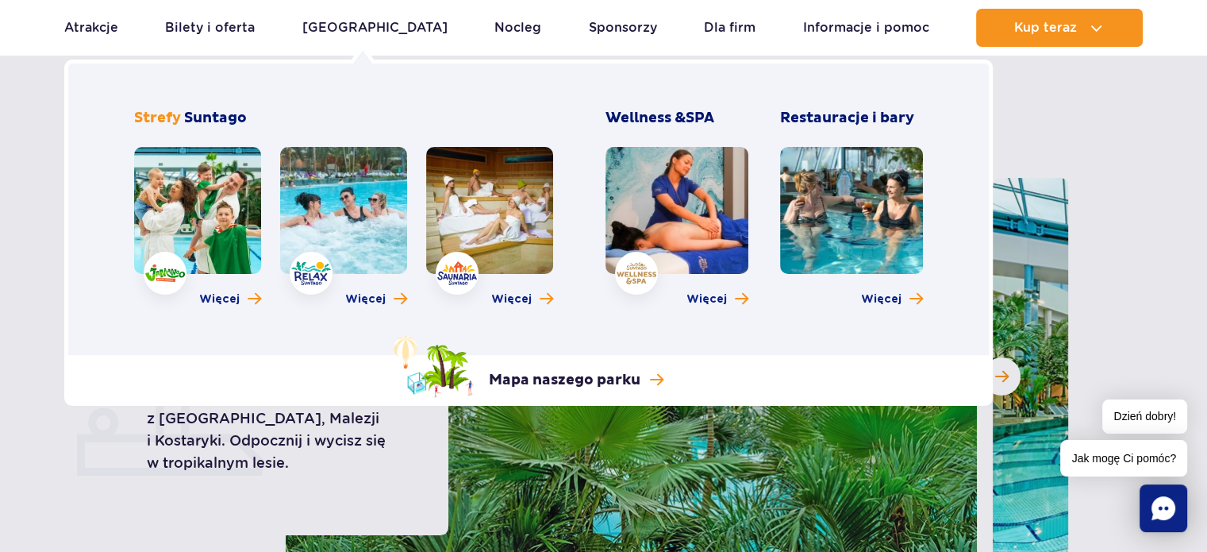
click at [490, 201] on link at bounding box center [489, 210] width 127 height 127
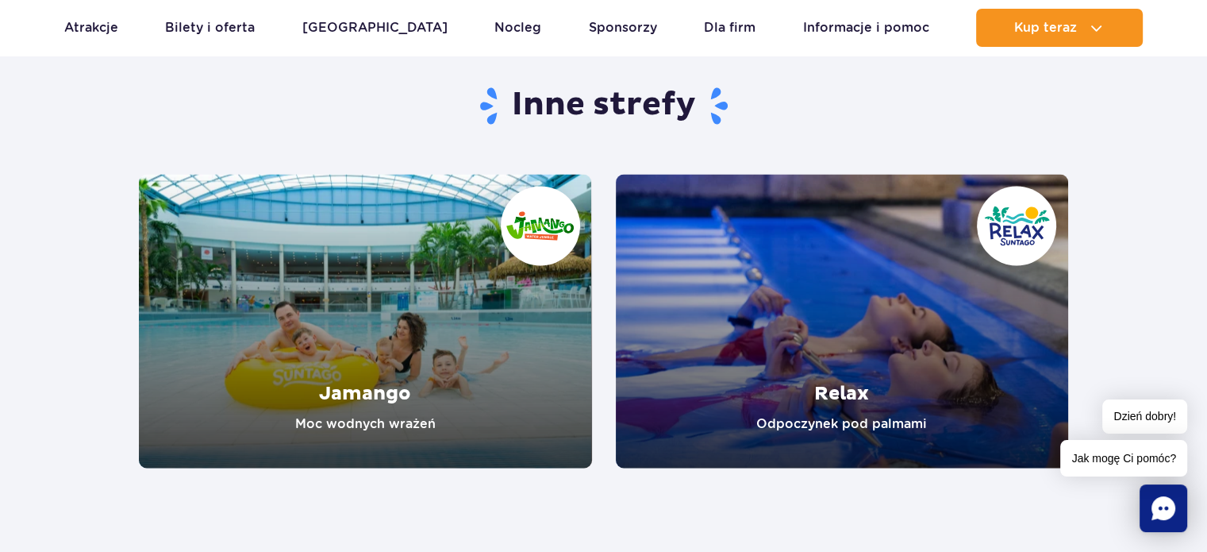
scroll to position [2619, 0]
